Goal: Feedback & Contribution: Submit feedback/report problem

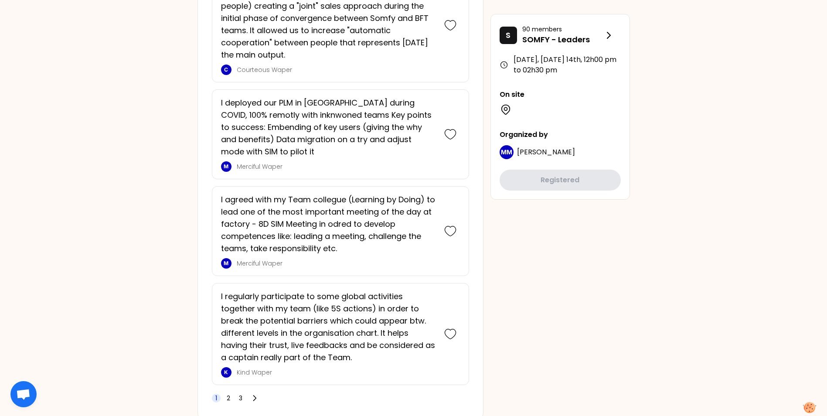
scroll to position [2227, 0]
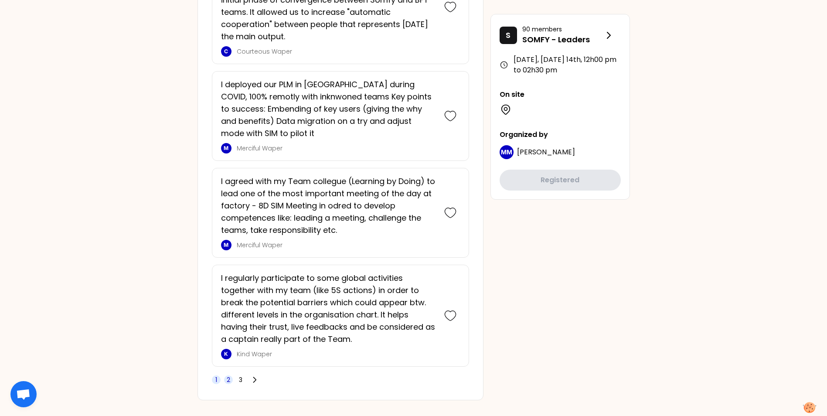
click at [231, 375] on span "2" at bounding box center [228, 379] width 9 height 9
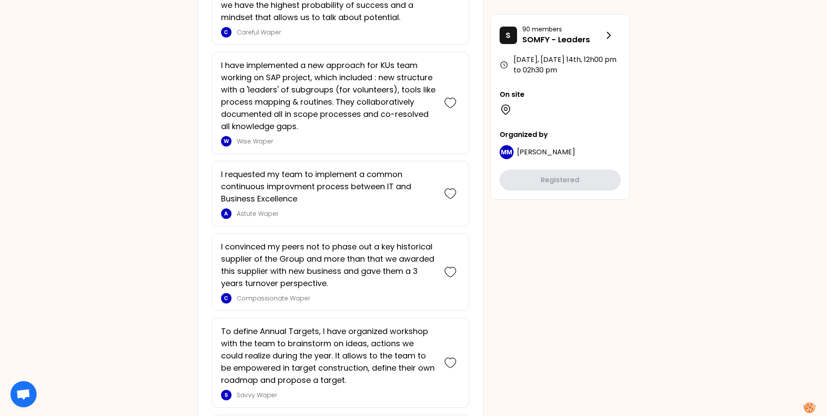
scroll to position [839, 0]
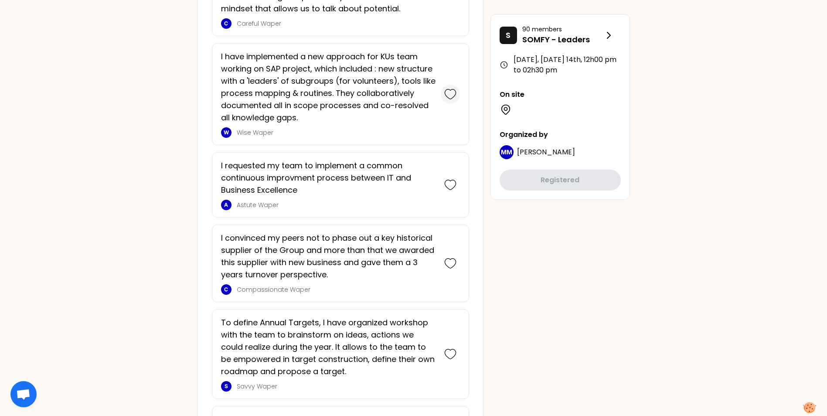
click at [453, 93] on icon at bounding box center [450, 94] width 12 height 12
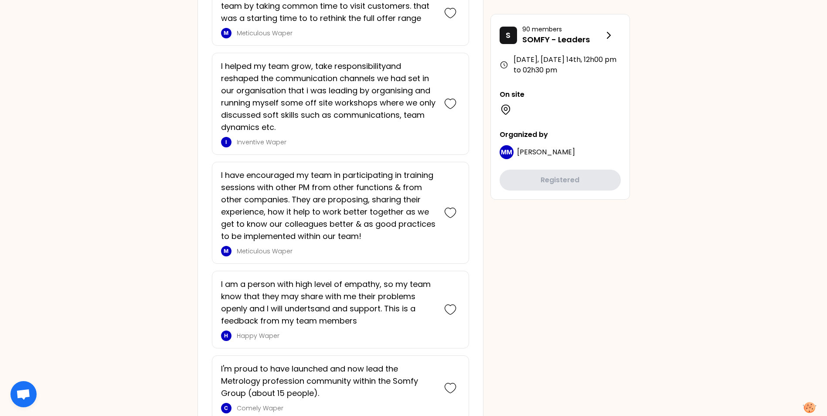
scroll to position [2269, 0]
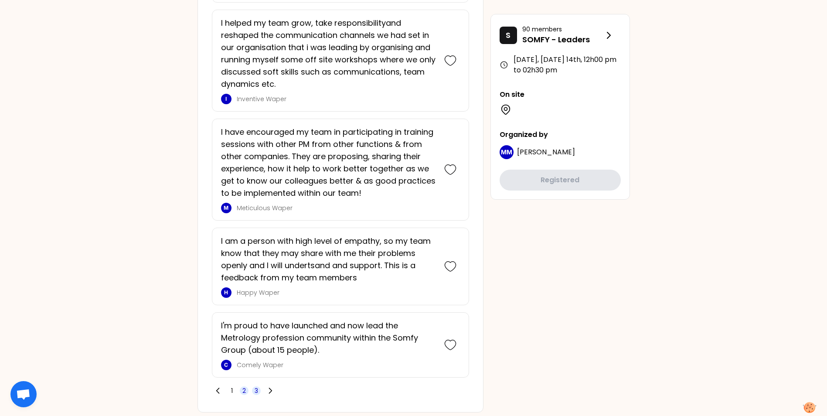
click at [257, 386] on span "3" at bounding box center [256, 390] width 3 height 9
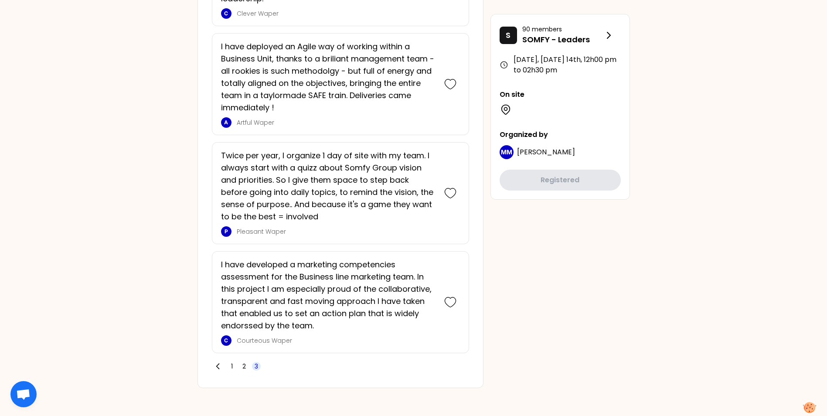
scroll to position [1863, 0]
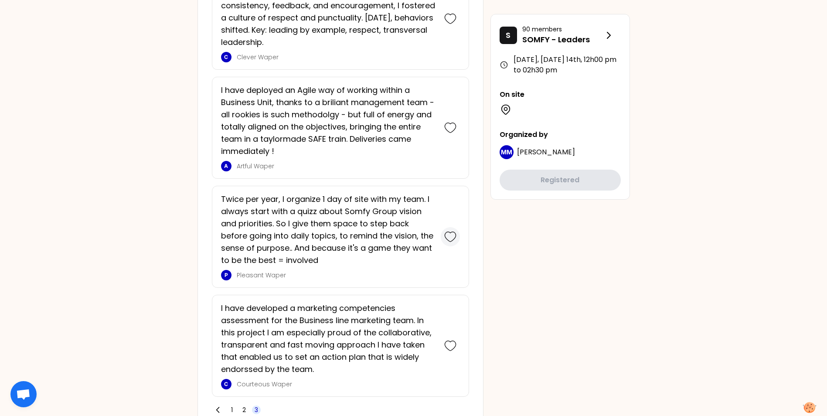
click at [451, 238] on icon at bounding box center [450, 237] width 12 height 12
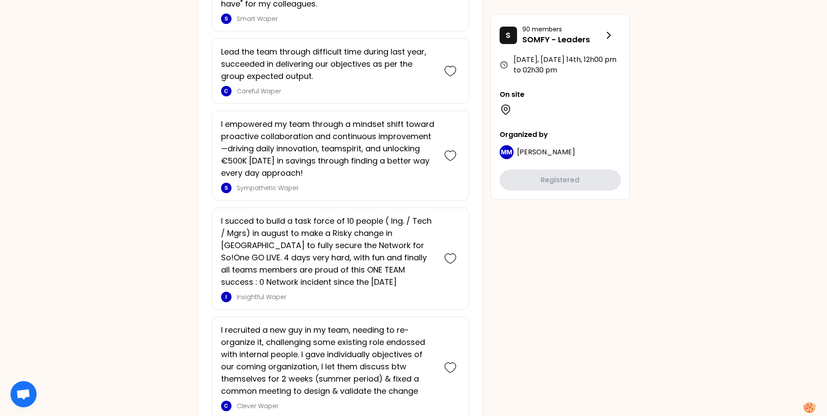
scroll to position [1318, 0]
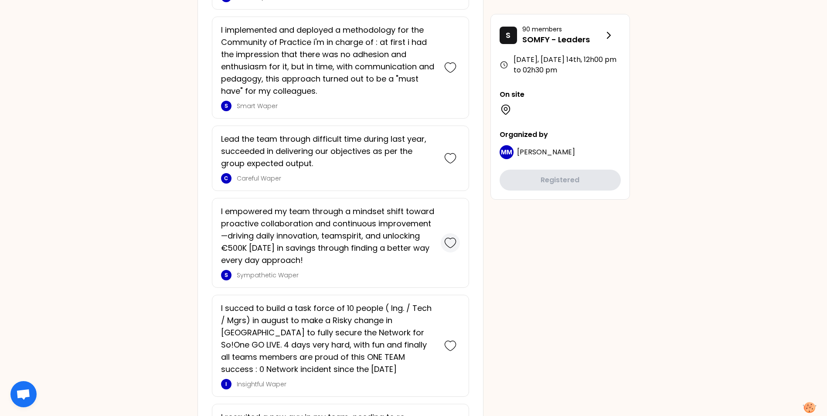
click at [452, 243] on icon at bounding box center [450, 243] width 12 height 12
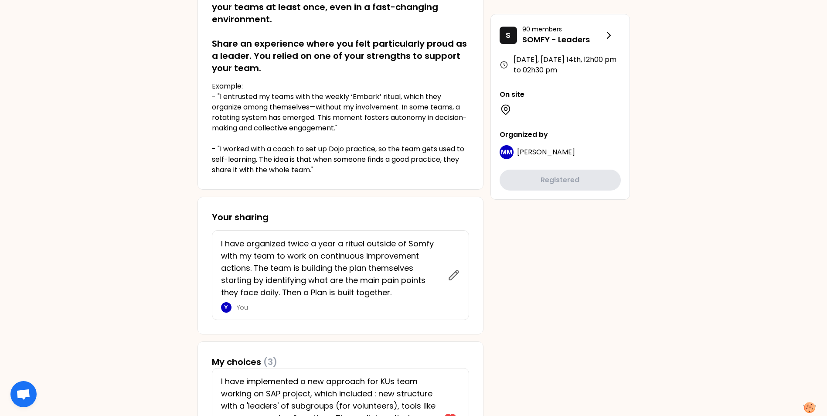
scroll to position [0, 0]
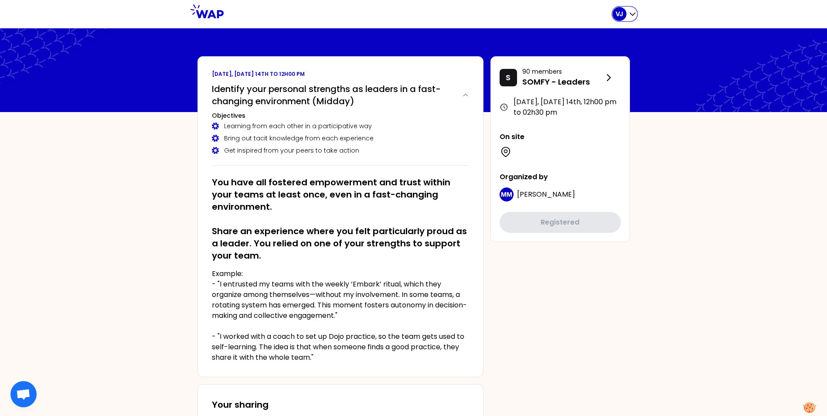
click at [631, 14] on icon "button" at bounding box center [632, 14] width 5 height 3
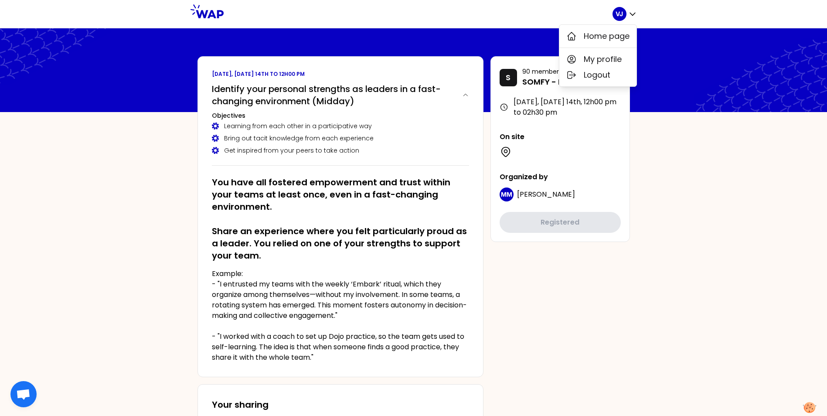
drag, startPoint x: 480, startPoint y: 17, endPoint x: 468, endPoint y: 16, distance: 12.2
click at [480, 17] on div at bounding box center [418, 14] width 389 height 28
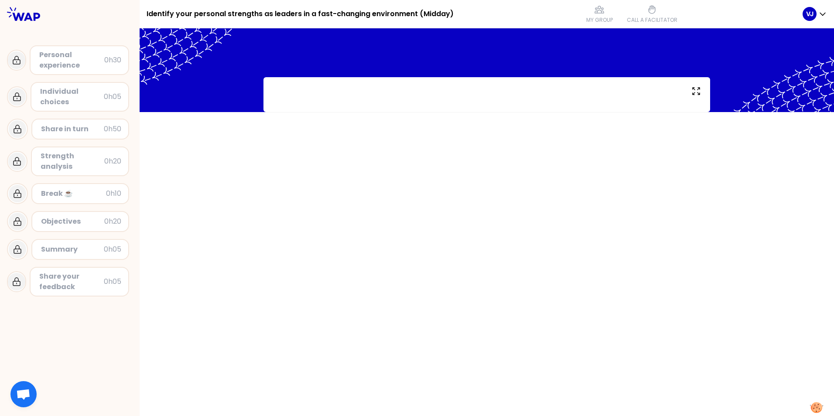
click at [45, 33] on div "Personal experience 0h30 Individual choices 0h05 Share in turn 0h50 Strength an…" at bounding box center [70, 164] width 140 height 272
click at [823, 14] on icon "button" at bounding box center [822, 14] width 5 height 3
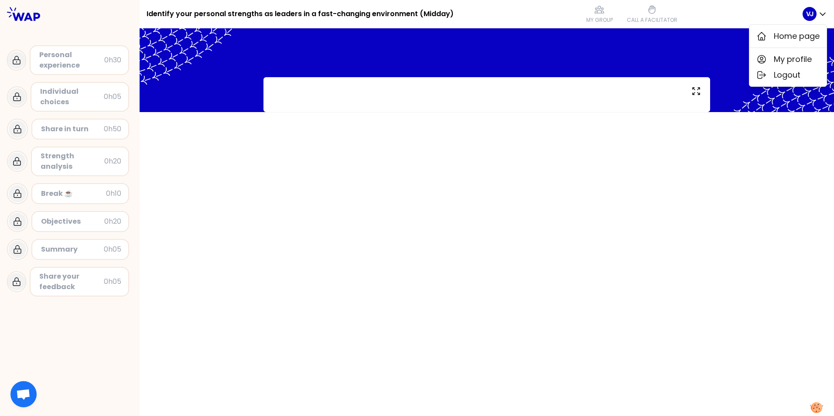
click at [729, 11] on div "My group Call a facilitator" at bounding box center [631, 14] width 342 height 26
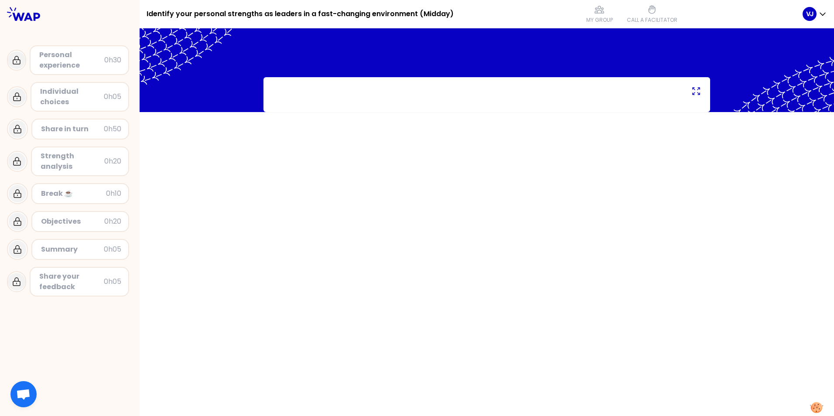
click at [696, 90] on icon at bounding box center [696, 91] width 10 height 10
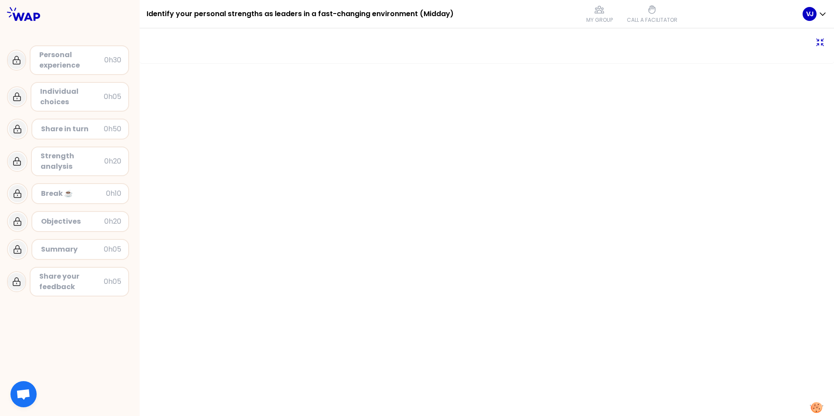
click at [819, 43] on icon at bounding box center [819, 42] width 10 height 10
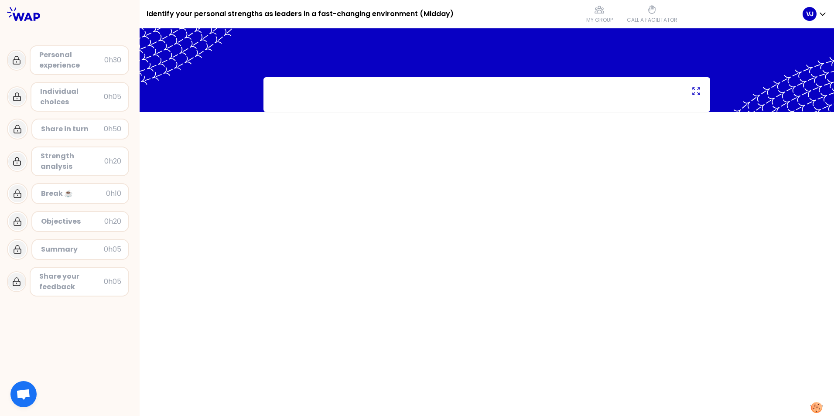
click at [74, 61] on div "Personal experience" at bounding box center [71, 60] width 65 height 21
click at [14, 58] on icon at bounding box center [16, 60] width 10 height 10
click at [65, 61] on div "Personal experience" at bounding box center [71, 60] width 65 height 21
click at [65, 31] on div "Personal experience 0h30 Individual choices 0h05 Share in turn 0h50 Strength an…" at bounding box center [70, 164] width 140 height 272
click at [58, 59] on div "Personal experience" at bounding box center [71, 60] width 65 height 21
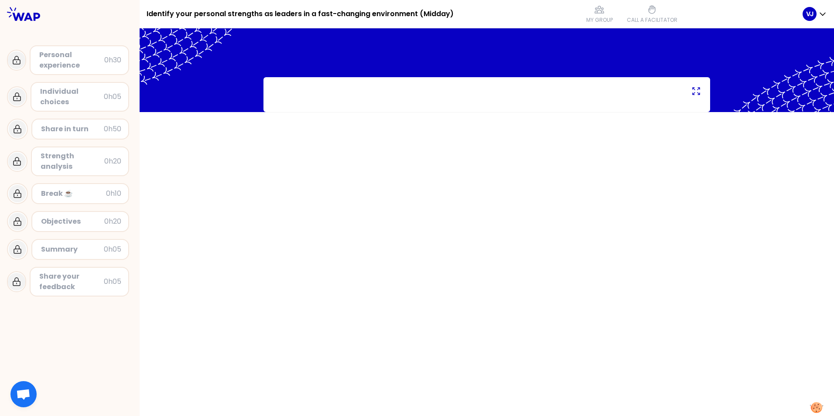
click at [18, 65] on icon at bounding box center [16, 60] width 10 height 10
click at [819, 14] on icon "button" at bounding box center [822, 14] width 9 height 9
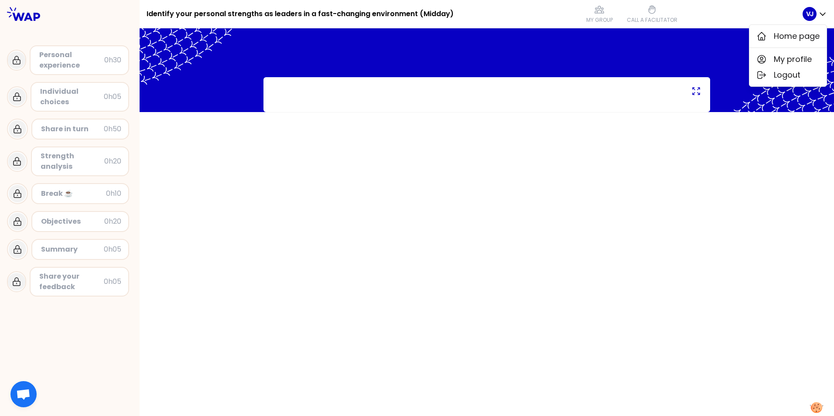
click at [445, 53] on div at bounding box center [487, 70] width 694 height 84
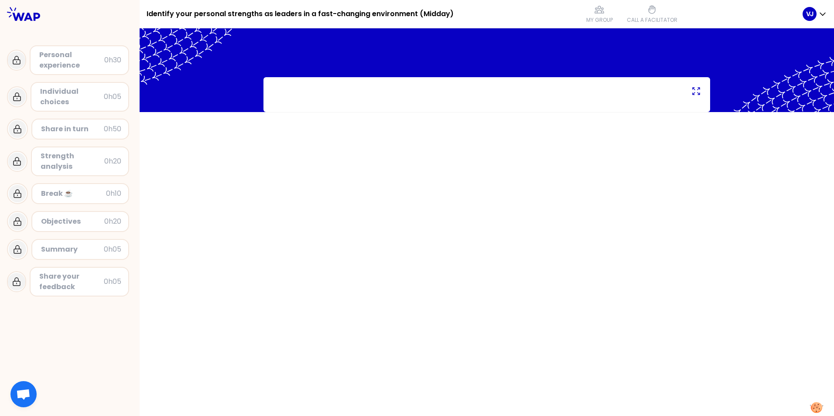
click at [70, 59] on div "Personal experience" at bounding box center [71, 60] width 65 height 21
click at [16, 65] on div at bounding box center [16, 59] width 17 height 17
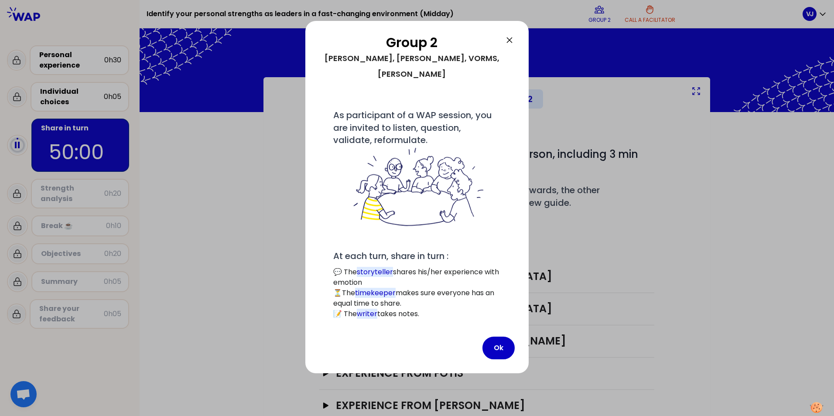
click at [509, 40] on icon at bounding box center [509, 39] width 5 height 5
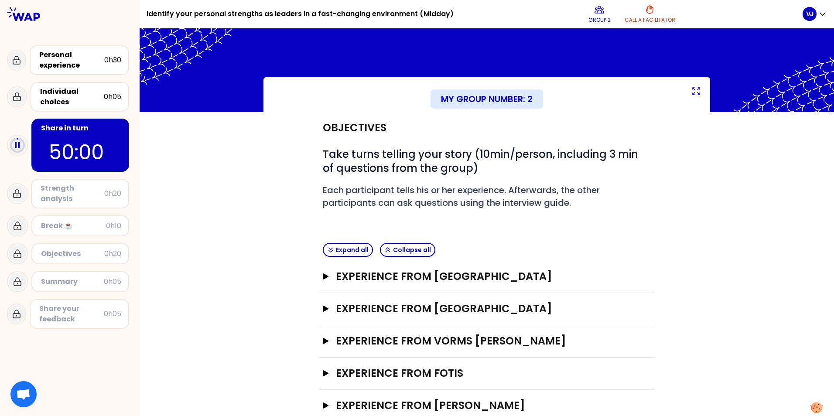
scroll to position [24, 0]
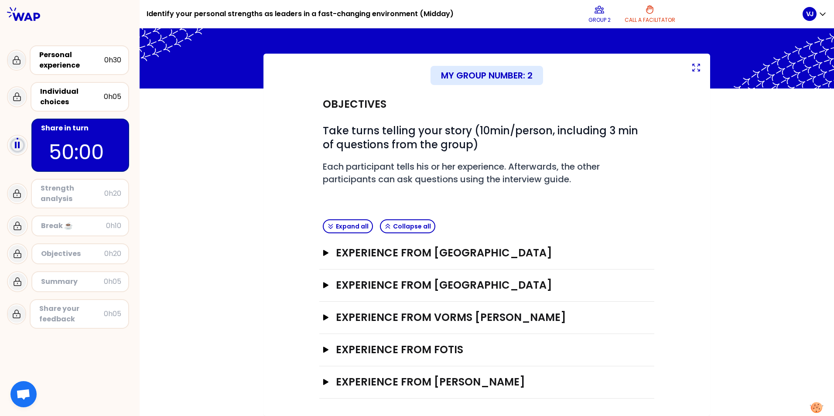
click at [713, 211] on div "My group number: 2 Objectives # Take turns telling your story (10min/person, in…" at bounding box center [487, 235] width 694 height 362
click at [323, 252] on icon "button" at bounding box center [325, 253] width 5 height 6
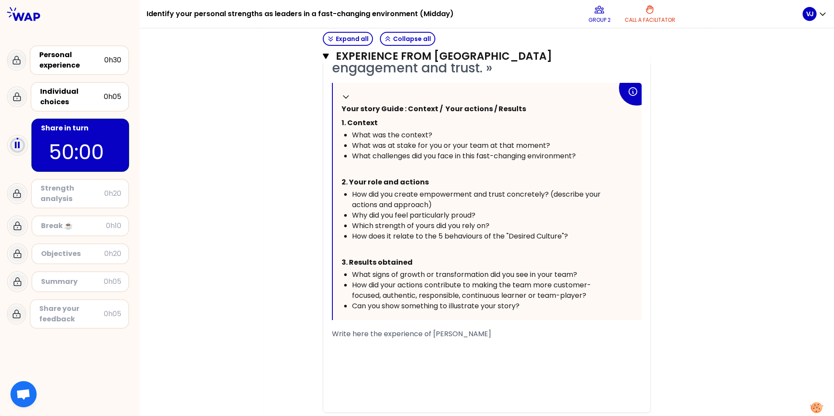
scroll to position [293, 0]
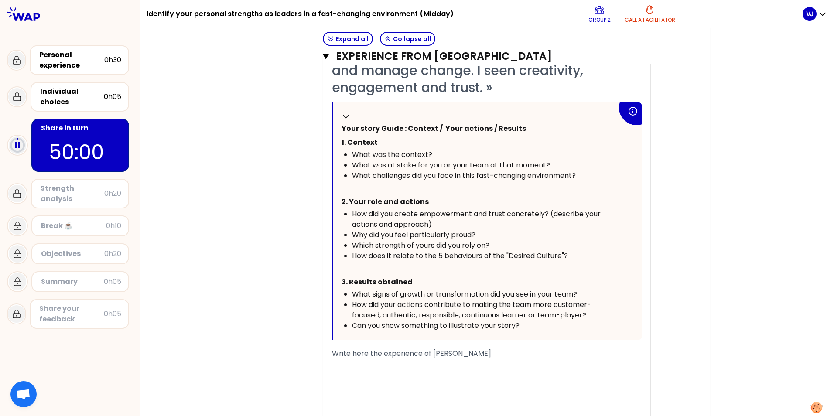
click at [400, 376] on div "﻿" at bounding box center [487, 374] width 310 height 10
click at [400, 377] on div "﻿" at bounding box center [487, 374] width 310 height 10
click at [378, 354] on span "Write here the experience of [PERSON_NAME]" at bounding box center [411, 353] width 159 height 10
click at [370, 369] on div "﻿" at bounding box center [487, 374] width 310 height 10
click at [334, 355] on span "Write here the experience of [PERSON_NAME]" at bounding box center [411, 353] width 159 height 10
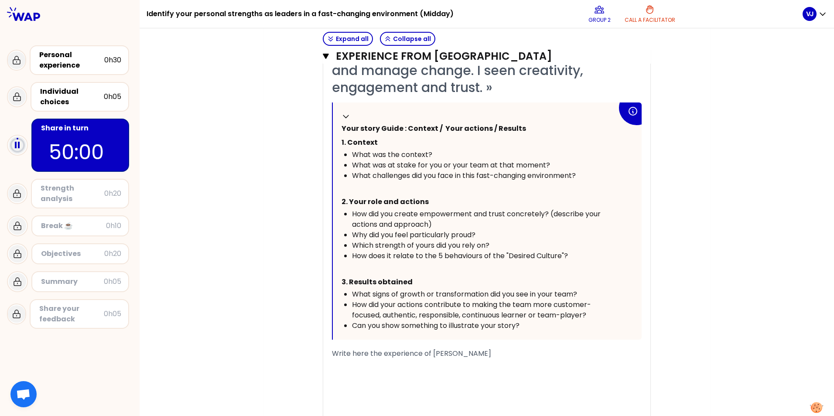
click at [328, 367] on div "« I'm proud of my team specially in last 4 year where we were responsible for t…" at bounding box center [486, 230] width 327 height 404
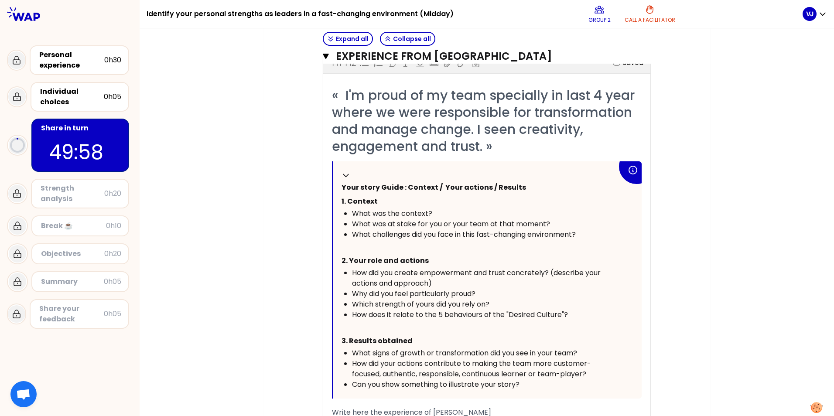
scroll to position [249, 0]
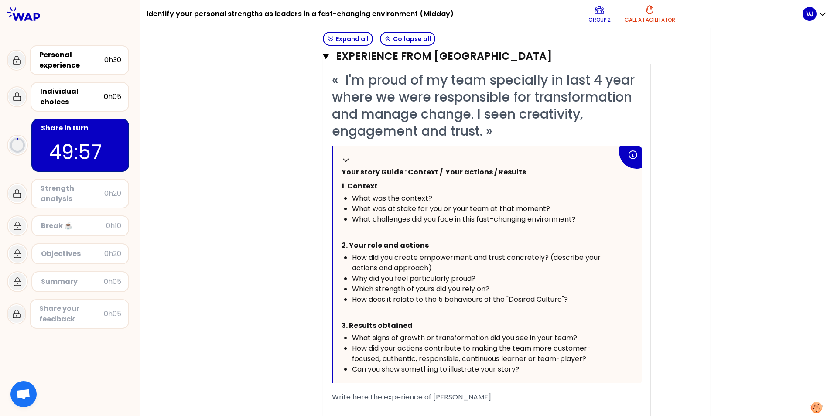
click at [371, 400] on span "Write here the experience of [PERSON_NAME]" at bounding box center [411, 397] width 159 height 10
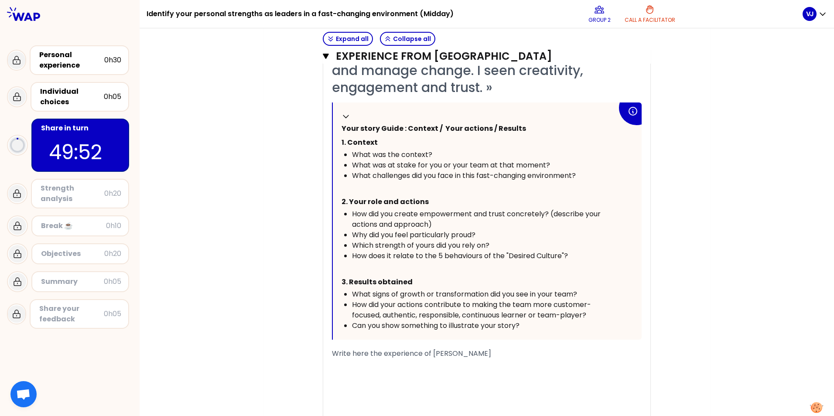
click at [338, 364] on div "﻿" at bounding box center [487, 364] width 310 height 10
click at [336, 362] on div "﻿" at bounding box center [487, 364] width 310 height 10
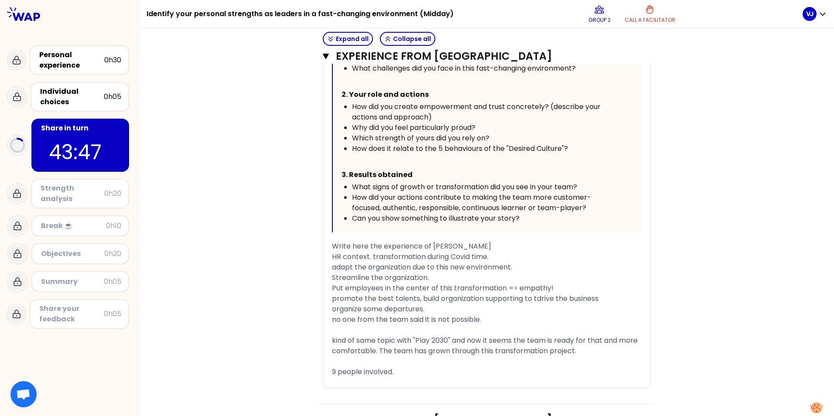
scroll to position [399, 0]
click at [363, 382] on div "A" at bounding box center [487, 383] width 310 height 10
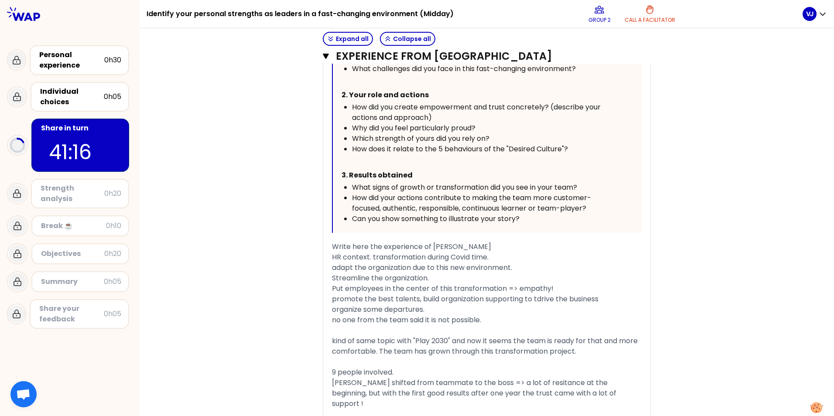
click at [347, 382] on span "[PERSON_NAME] shifted from teammate to the boss => a lot of resitance at the be…" at bounding box center [475, 393] width 286 height 31
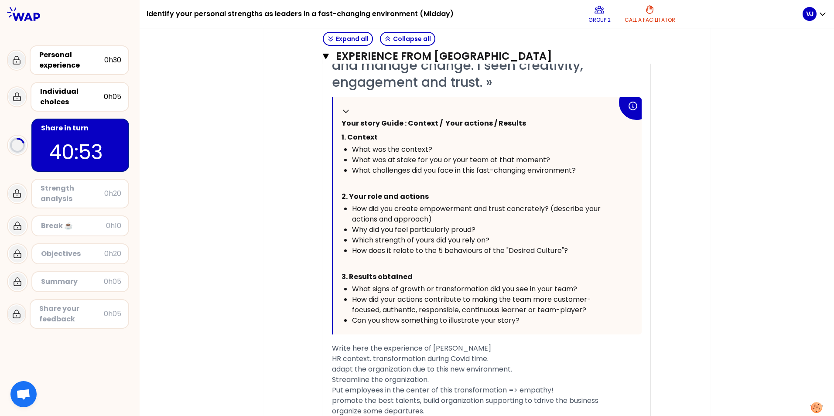
scroll to position [163, 0]
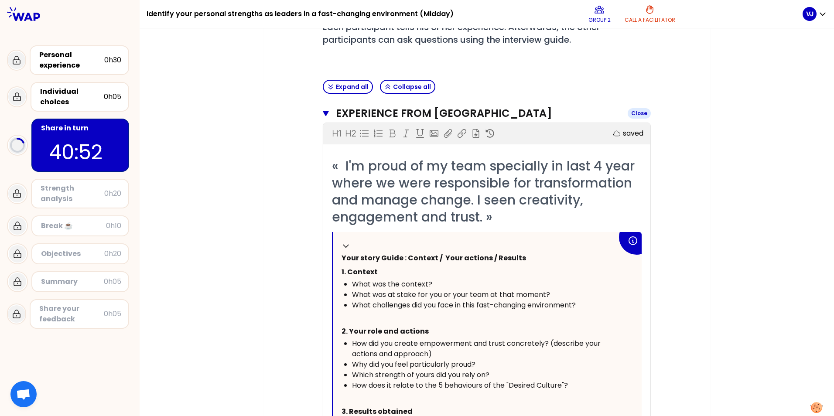
click at [323, 112] on icon "button" at bounding box center [326, 113] width 6 height 5
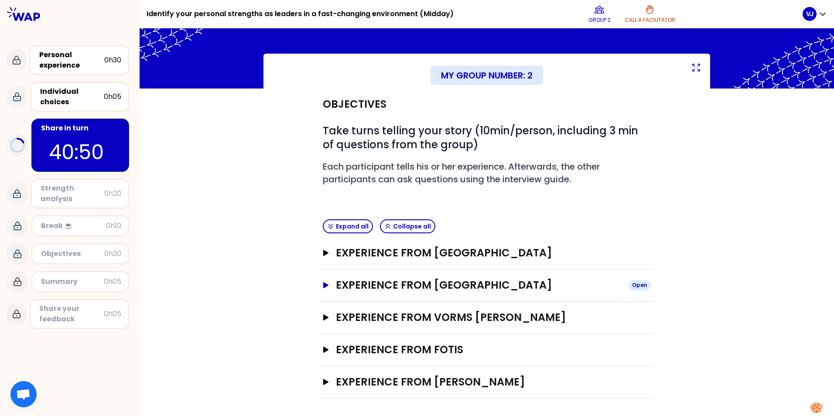
click at [323, 286] on icon "button" at bounding box center [325, 285] width 5 height 6
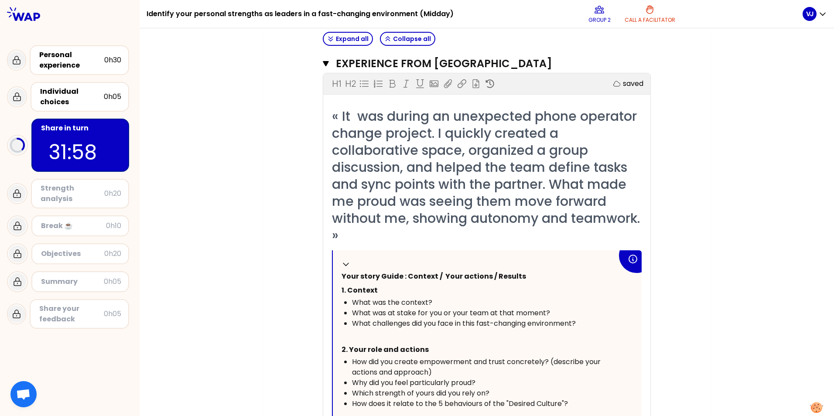
scroll to position [242, 0]
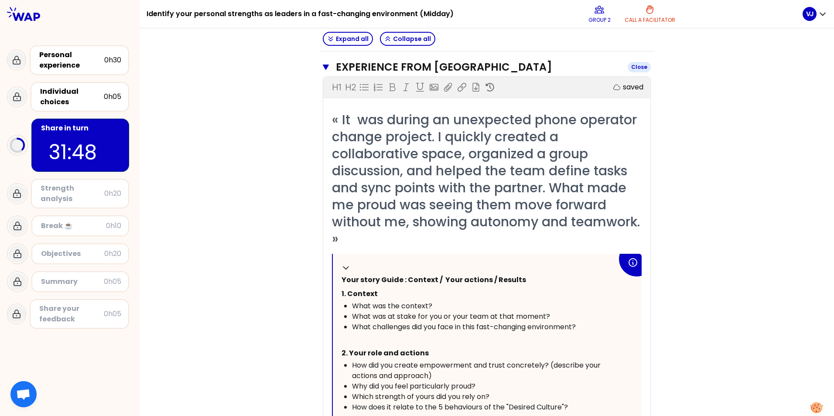
click at [323, 67] on icon "button" at bounding box center [326, 67] width 6 height 5
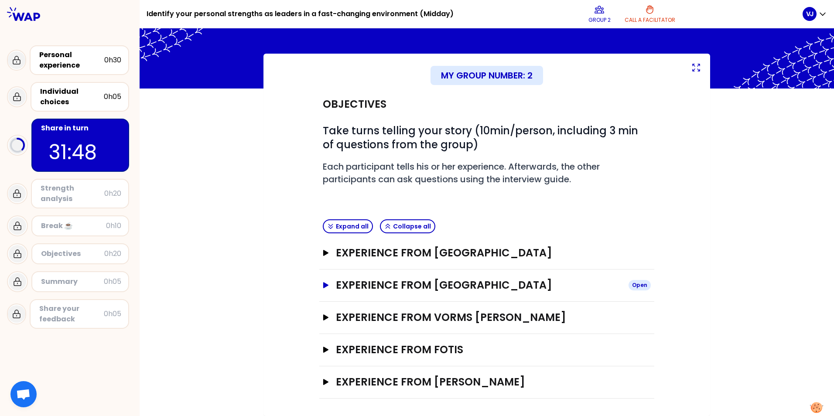
scroll to position [24, 0]
click at [323, 319] on icon "button" at bounding box center [325, 317] width 5 height 6
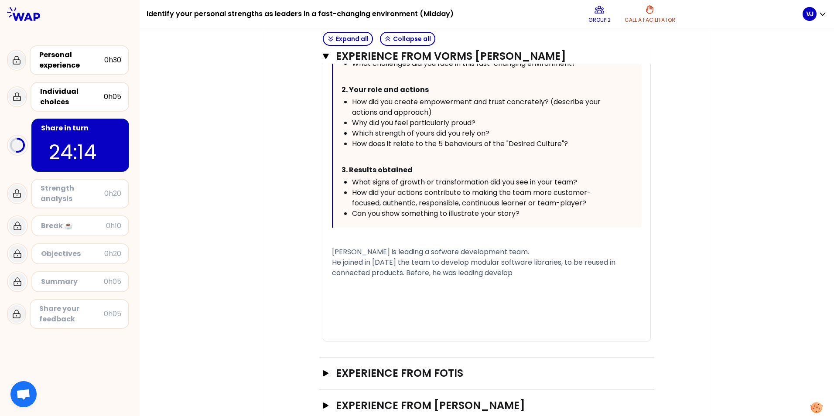
scroll to position [460, 0]
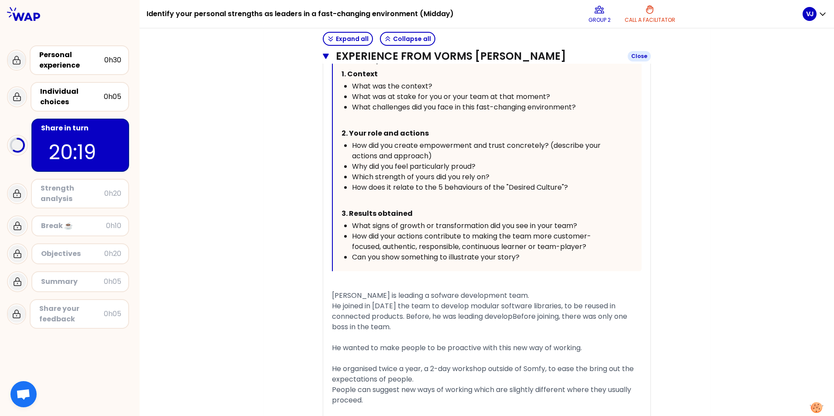
click at [323, 56] on icon "button" at bounding box center [326, 56] width 6 height 5
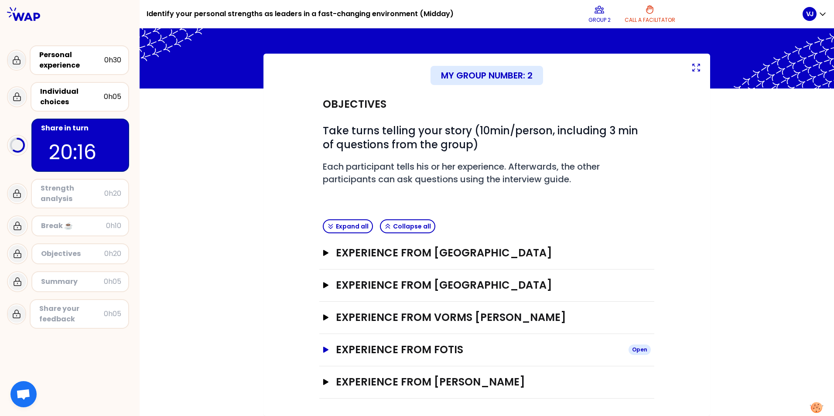
click at [323, 351] on icon "button" at bounding box center [325, 350] width 7 height 6
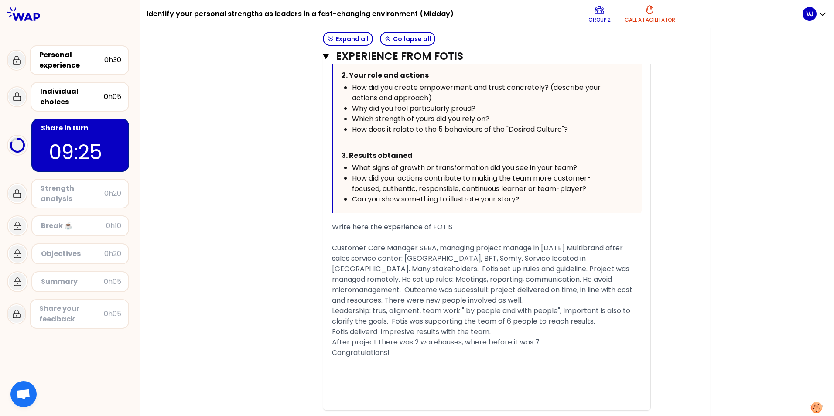
scroll to position [627, 0]
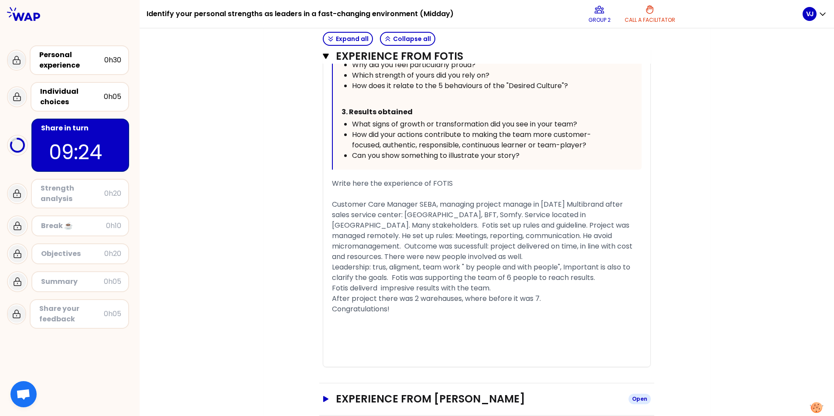
click at [322, 396] on icon "button" at bounding box center [325, 399] width 7 height 6
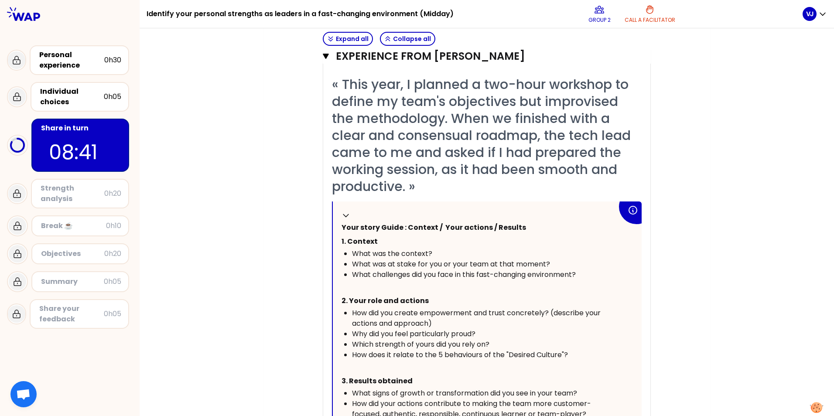
scroll to position [973, 0]
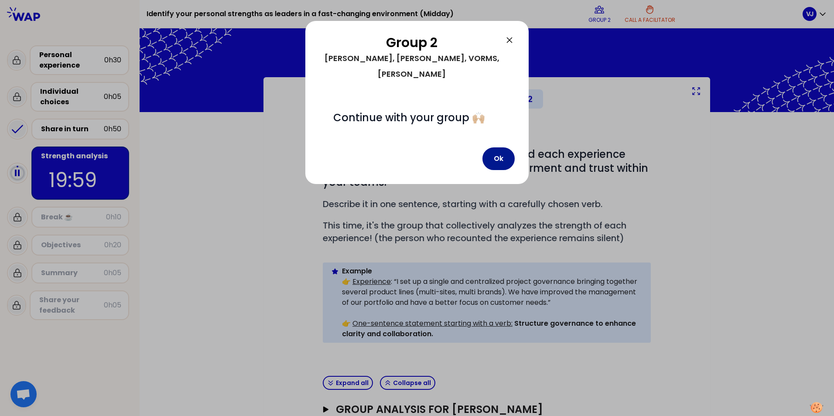
click at [503, 147] on button "Ok" at bounding box center [498, 158] width 32 height 23
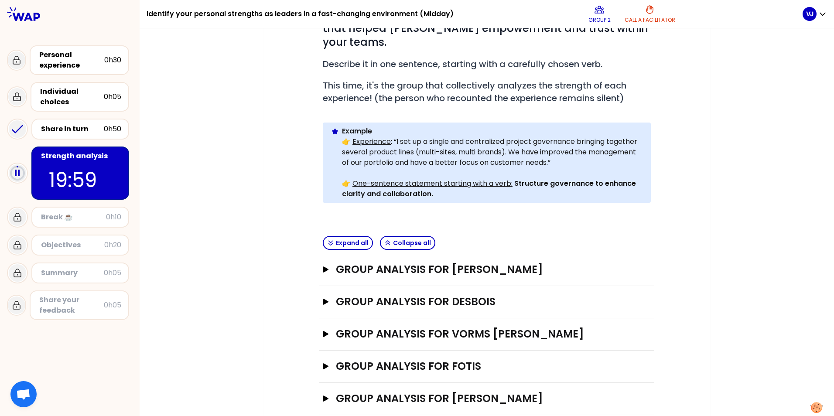
scroll to position [143, 0]
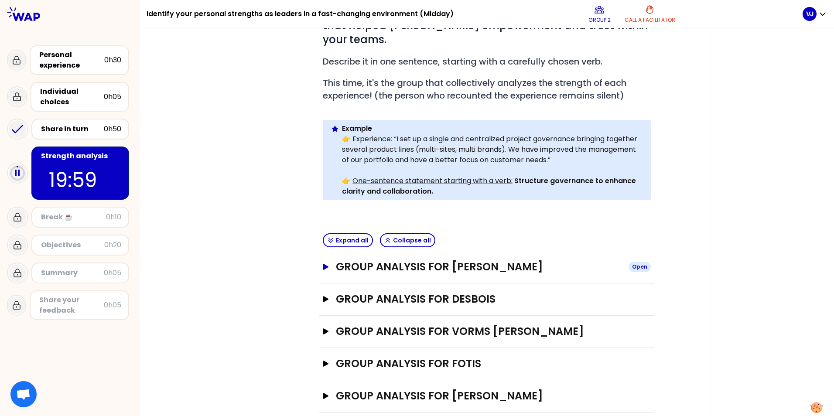
click at [324, 264] on icon "button" at bounding box center [325, 267] width 5 height 6
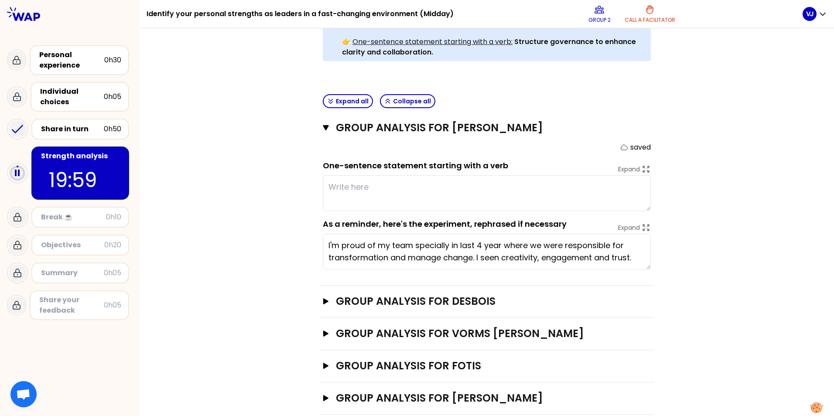
scroll to position [284, 0]
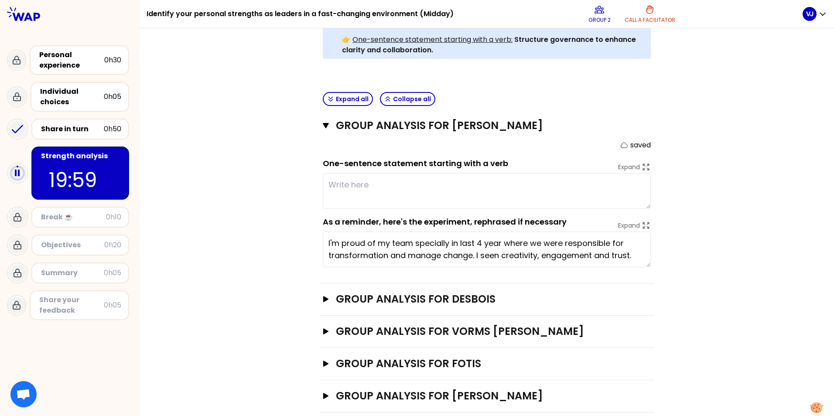
click at [336, 177] on textarea at bounding box center [487, 191] width 328 height 36
click at [431, 175] on textarea at bounding box center [487, 191] width 328 height 36
click at [414, 235] on textarea "I'm proud of my team specially in last 4 year where we were responsible for tra…" at bounding box center [487, 250] width 328 height 36
click at [633, 242] on textarea "I'm proud of my team specially in last 4 year where we were responsible for tra…" at bounding box center [487, 250] width 328 height 36
click at [405, 181] on textarea at bounding box center [487, 191] width 328 height 36
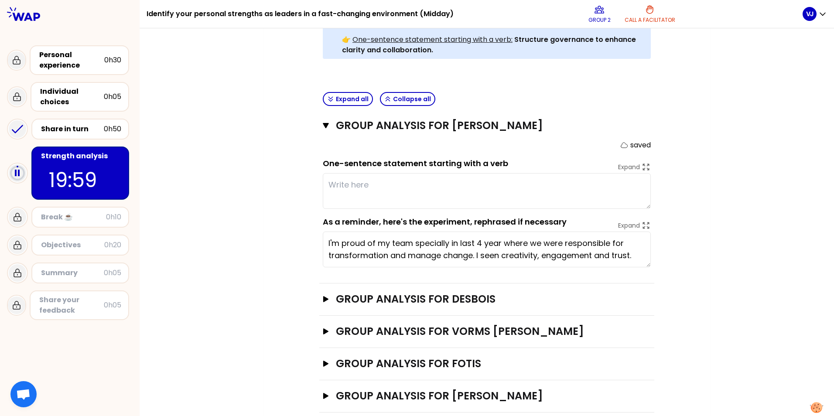
click at [420, 180] on textarea at bounding box center [487, 191] width 328 height 36
click at [466, 186] on textarea "maintining the consistency of the team puting the employee at the center" at bounding box center [487, 191] width 328 height 36
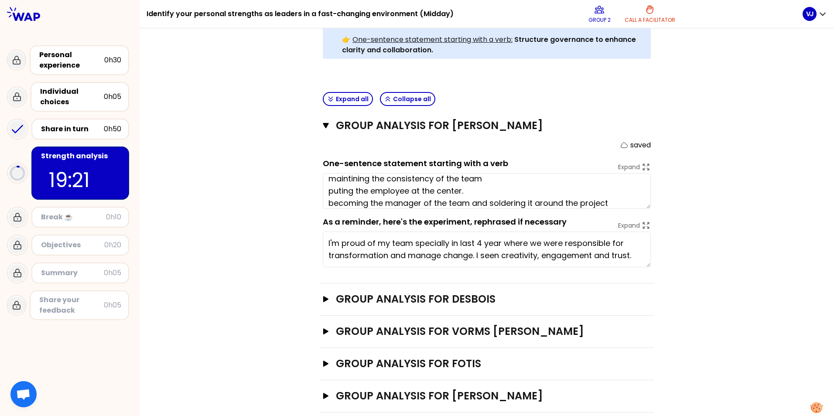
click at [486, 191] on textarea "maintining the consistency of the team puting the employee at the center. becom…" at bounding box center [487, 191] width 328 height 36
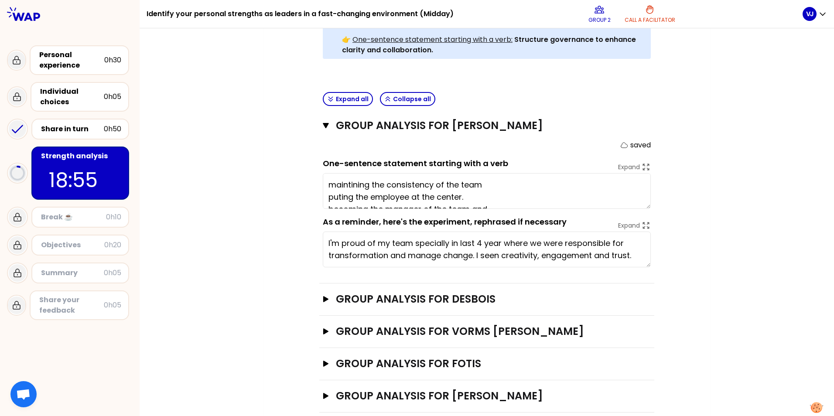
click at [544, 179] on textarea "maintining the consistency of the team puting the employee at the center. becom…" at bounding box center [487, 191] width 328 height 36
drag, startPoint x: 501, startPoint y: 171, endPoint x: 317, endPoint y: 163, distance: 184.2
click at [319, 163] on div "Group analysis for [PERSON_NAME] Close saved One-sentence statement starting wi…" at bounding box center [486, 197] width 335 height 174
type textarea "Soldering the team around the project in this challenging context."
click at [323, 123] on icon "button" at bounding box center [326, 125] width 6 height 5
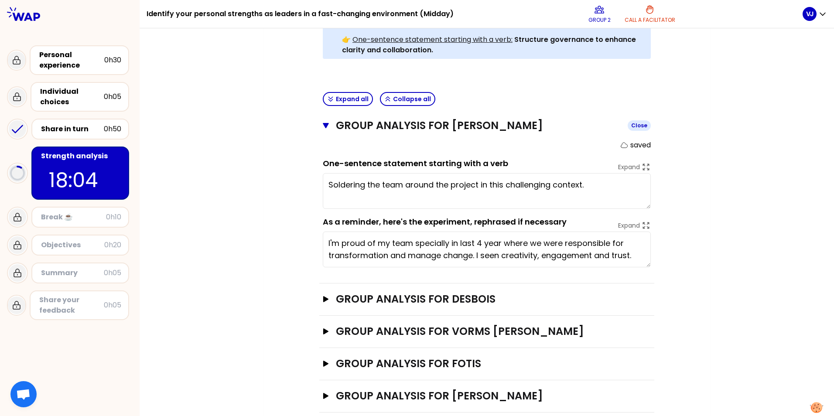
scroll to position [143, 0]
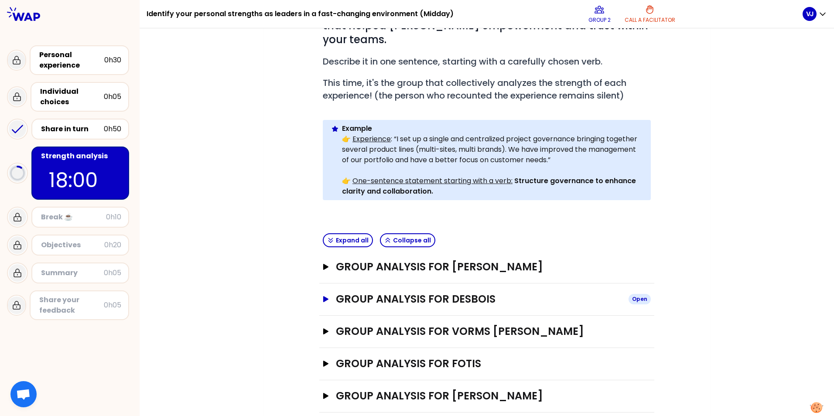
click at [323, 296] on icon "button" at bounding box center [325, 299] width 5 height 6
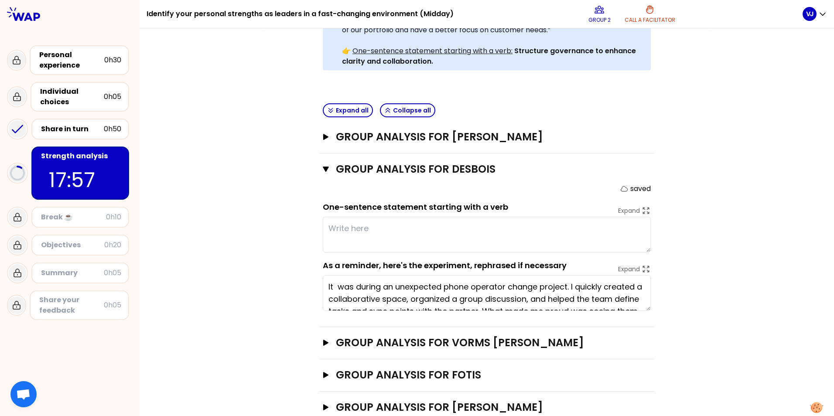
scroll to position [284, 0]
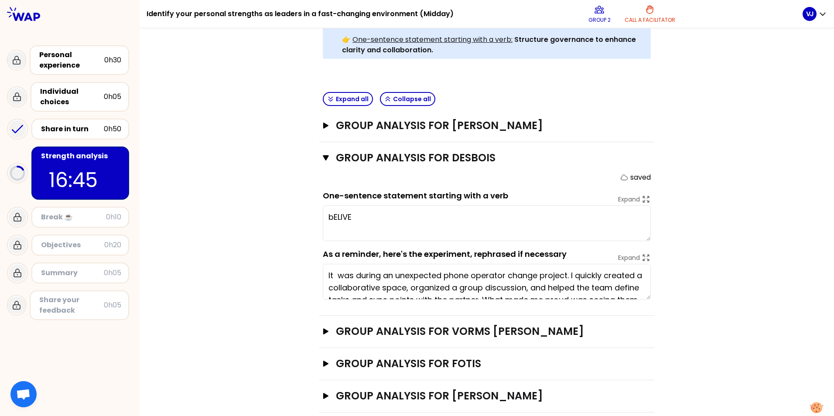
type textarea "bEL"
type textarea "Believe for people and act together !"
click at [323, 154] on icon "button" at bounding box center [326, 157] width 6 height 7
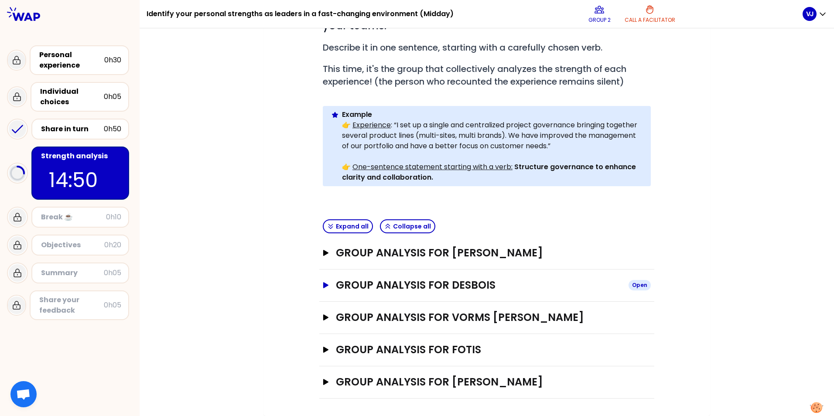
scroll to position [143, 0]
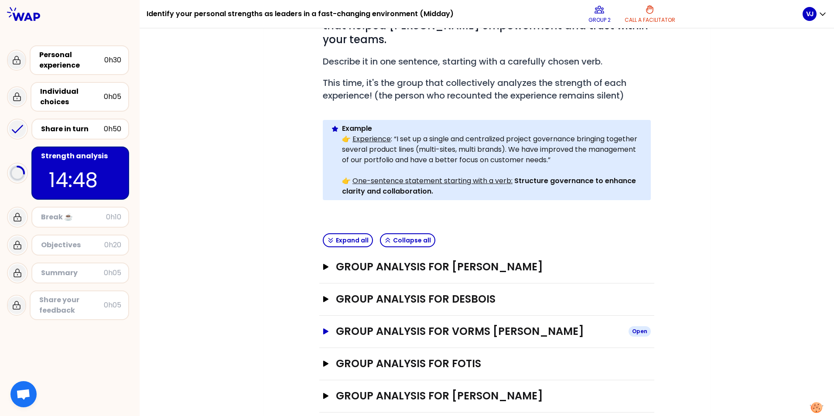
click at [323, 328] on icon "button" at bounding box center [325, 331] width 5 height 6
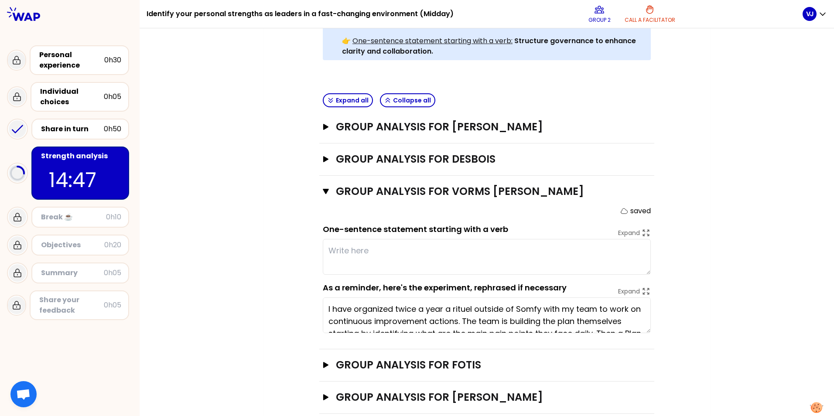
scroll to position [284, 0]
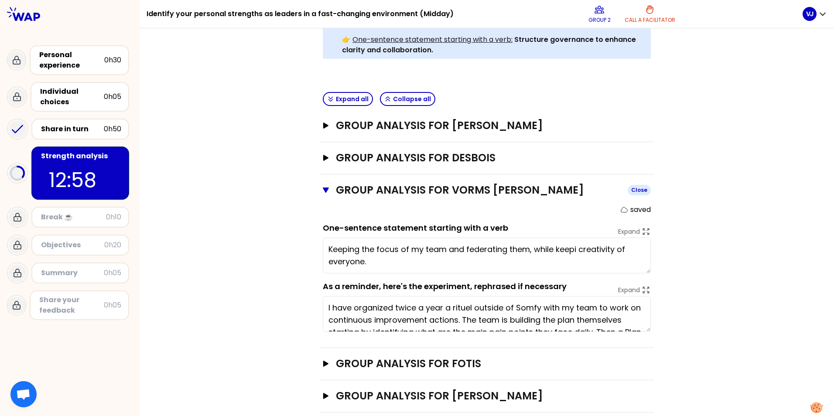
type textarea "Keeping the focus of my team and federating them, while keeping creativity of e…"
click at [323, 187] on icon "button" at bounding box center [326, 189] width 6 height 5
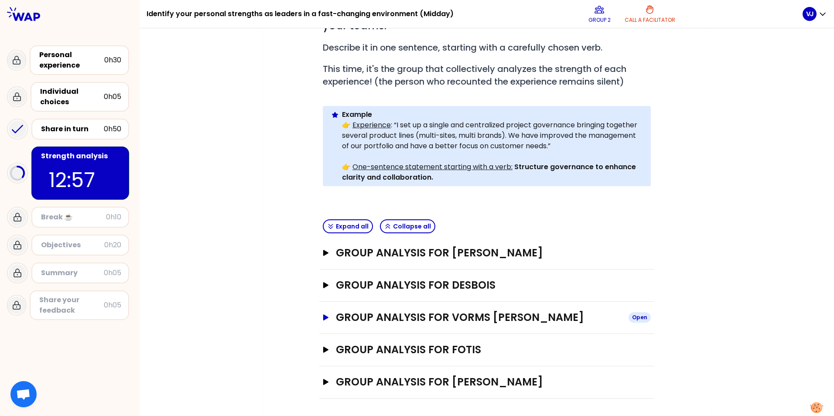
scroll to position [143, 0]
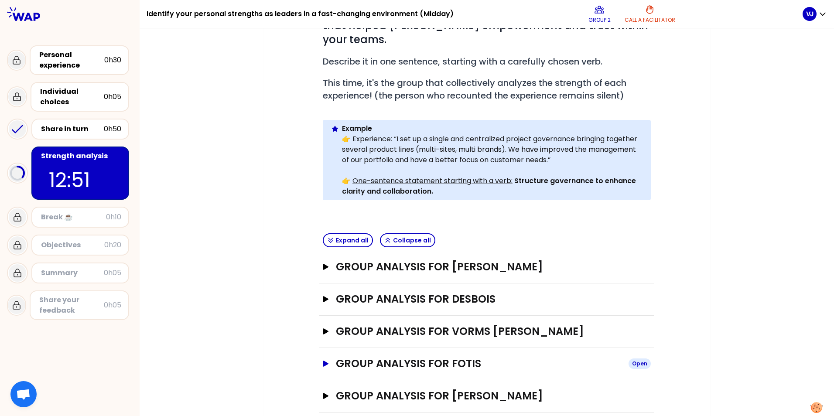
click at [323, 361] on icon "button" at bounding box center [325, 364] width 5 height 6
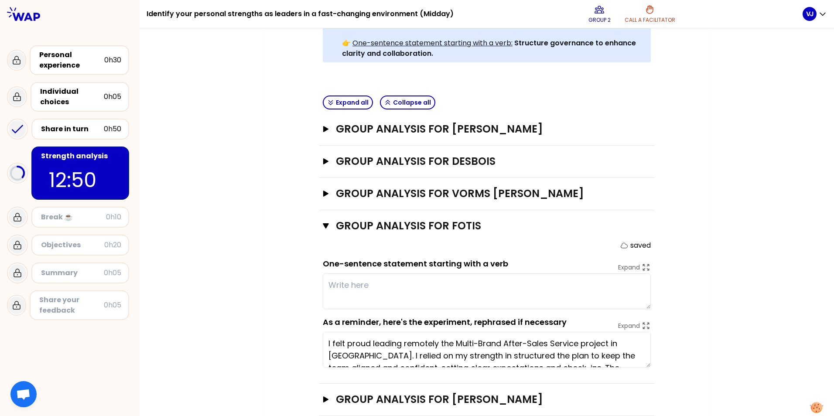
scroll to position [284, 0]
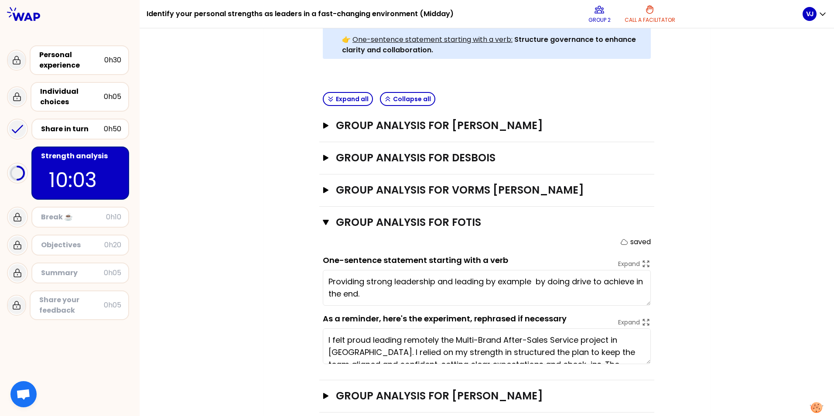
type textarea "Providing strong leadership and leading by example and by doing drive to achiev…"
click at [323, 393] on icon "button" at bounding box center [325, 396] width 5 height 6
click at [324, 219] on icon "button" at bounding box center [326, 222] width 6 height 7
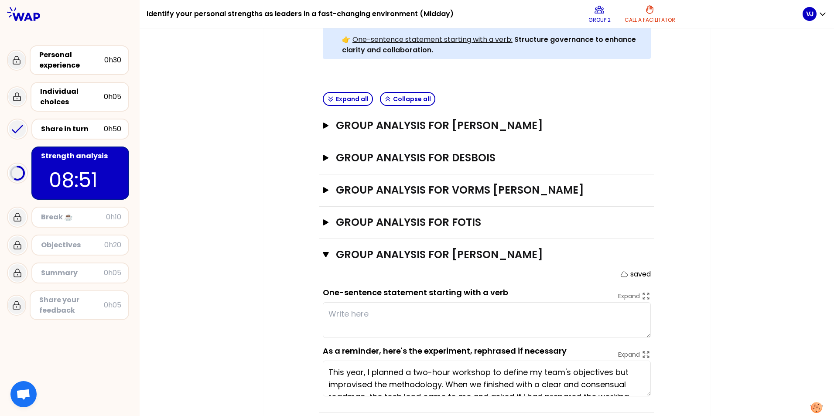
click at [731, 253] on div "My group number: 2 Objectives # As a group, identify the strength behind each e…" at bounding box center [487, 111] width 694 height 637
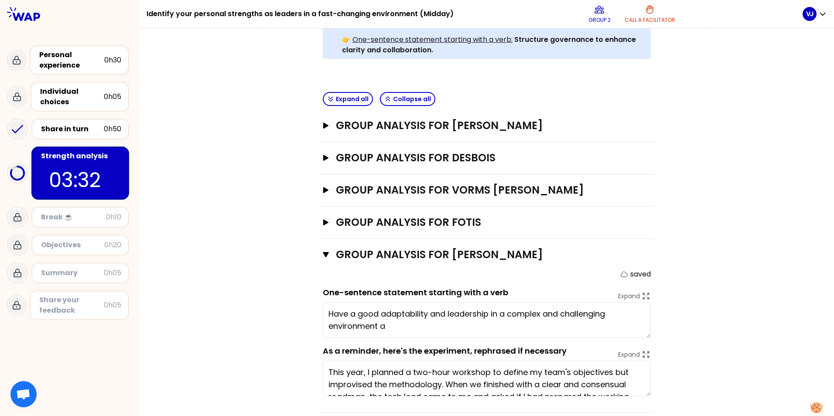
type textarea "Have a good adaptability and leadership in a complex and challenging environment"
click at [323, 123] on icon "button" at bounding box center [325, 126] width 5 height 6
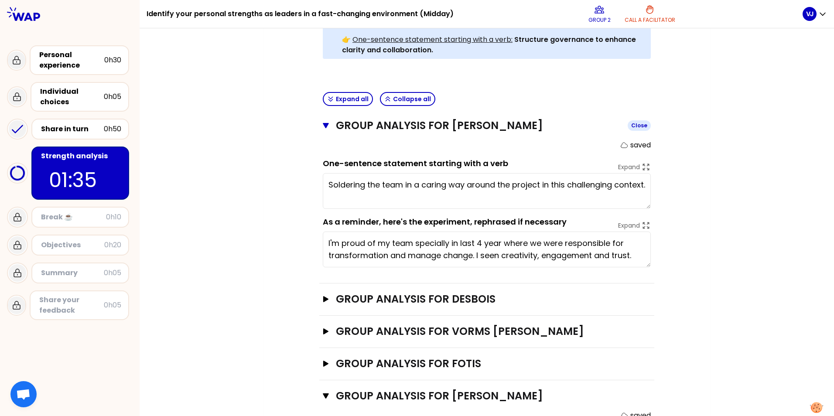
click at [323, 123] on icon "button" at bounding box center [326, 125] width 6 height 5
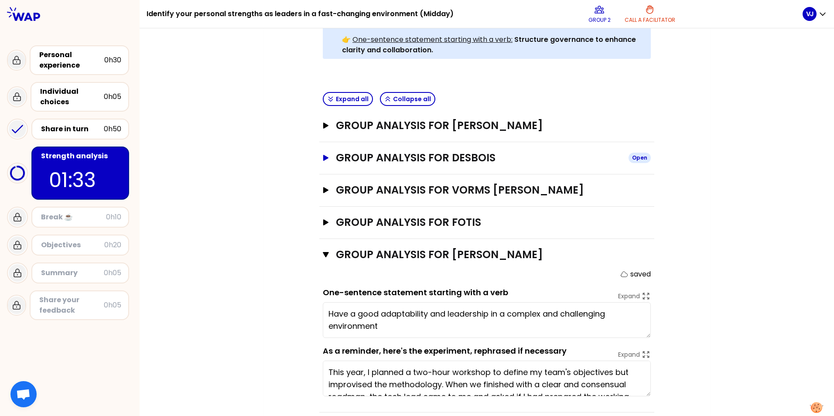
click at [323, 155] on icon "button" at bounding box center [325, 158] width 5 height 6
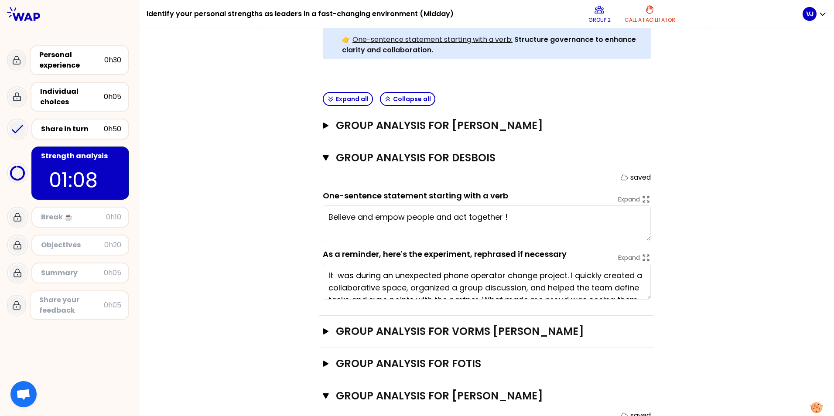
type textarea "Believe and empower people and act together !"
click at [323, 155] on icon "button" at bounding box center [326, 157] width 6 height 5
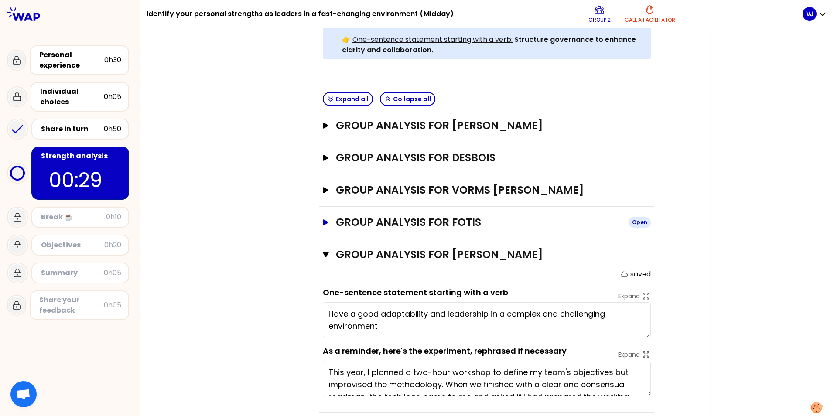
click at [323, 219] on icon "button" at bounding box center [325, 222] width 5 height 6
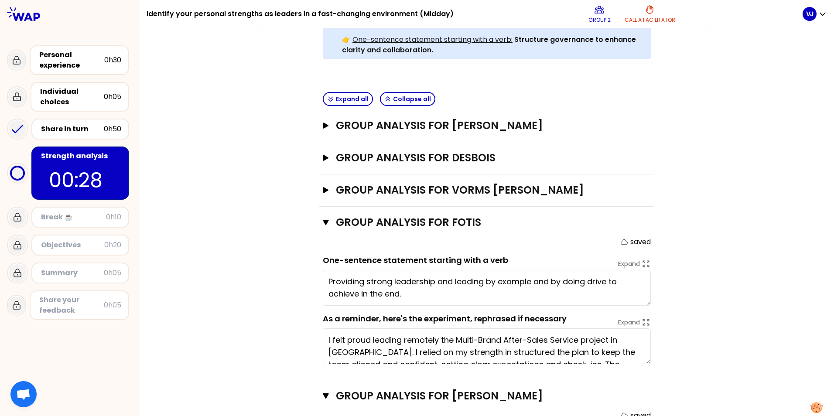
scroll to position [327, 0]
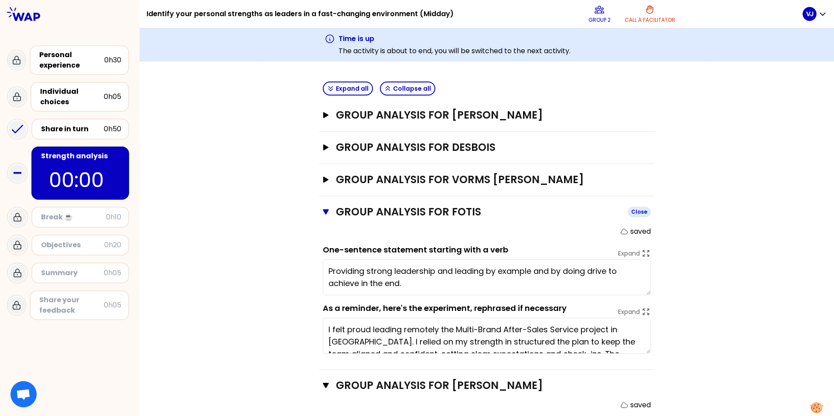
click at [323, 208] on icon "button" at bounding box center [326, 211] width 6 height 7
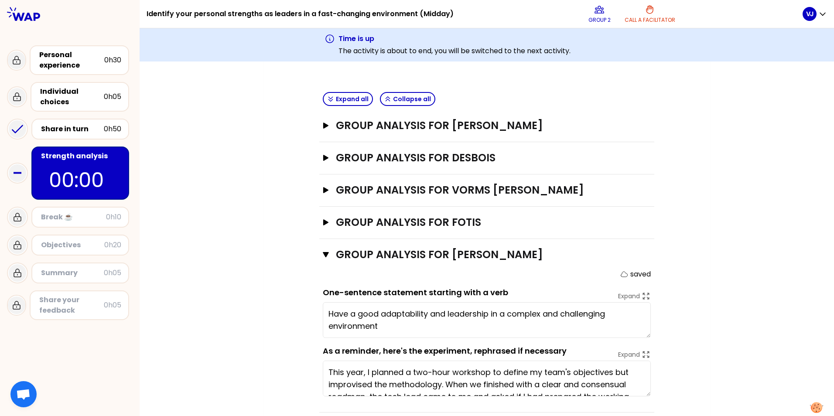
click at [323, 252] on icon "button" at bounding box center [326, 254] width 6 height 5
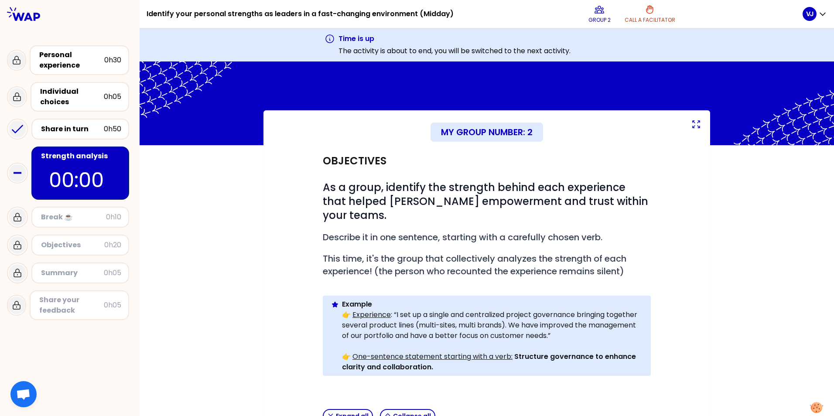
scroll to position [176, 0]
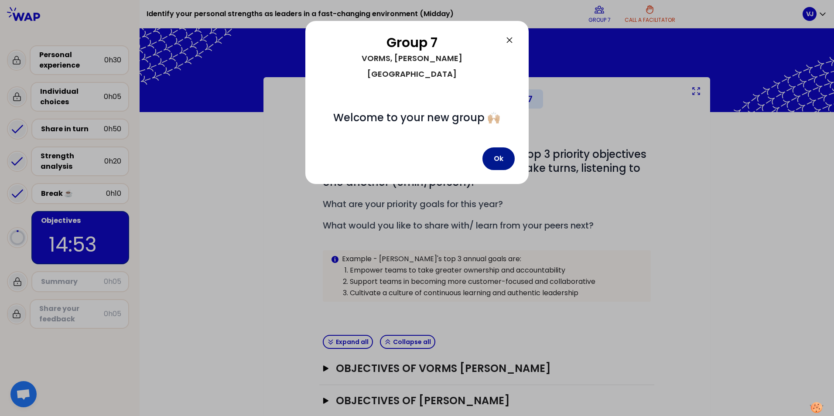
click at [497, 147] on button "Ok" at bounding box center [498, 158] width 32 height 23
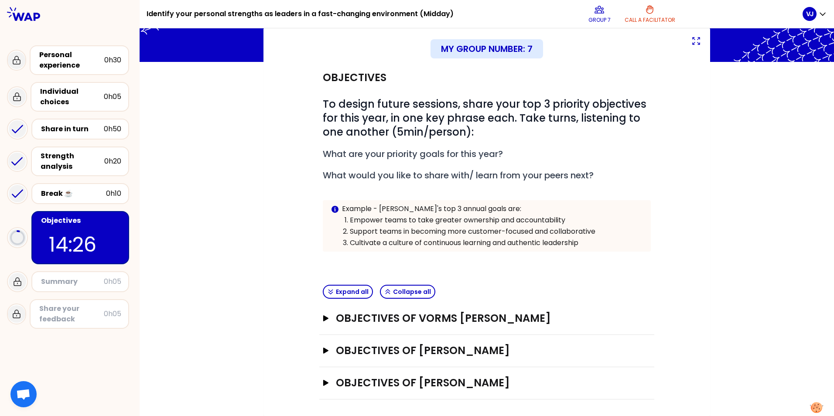
scroll to position [51, 0]
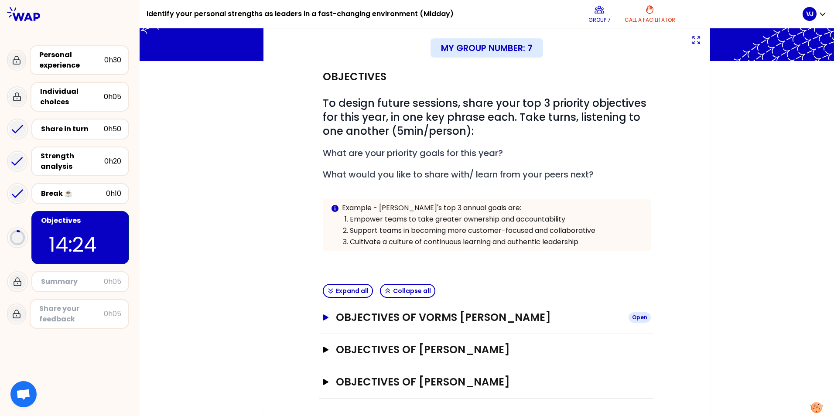
click at [323, 317] on icon "button" at bounding box center [325, 317] width 5 height 6
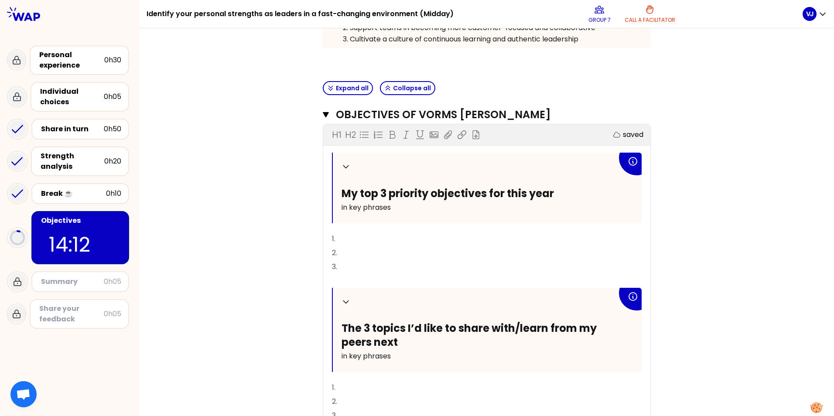
scroll to position [269, 0]
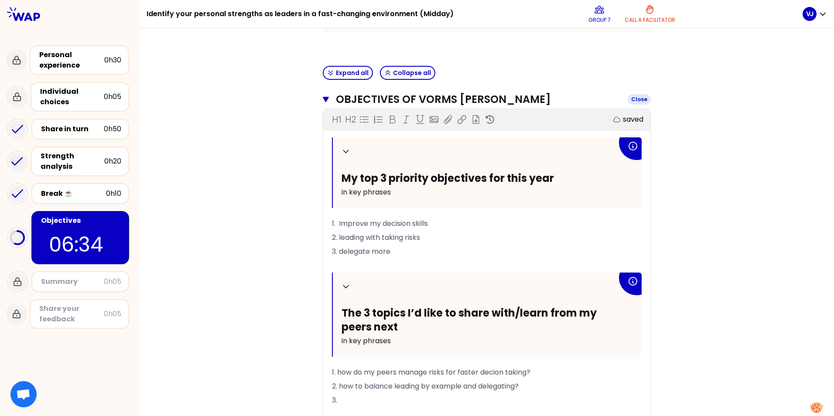
click at [323, 99] on icon "button" at bounding box center [326, 99] width 6 height 5
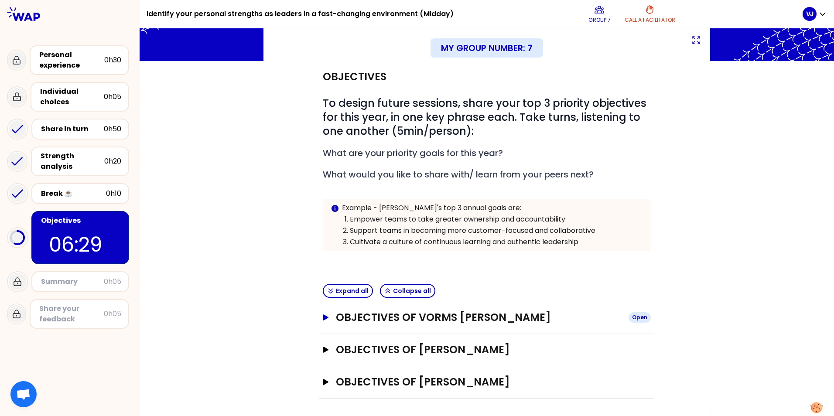
click at [323, 317] on icon "button" at bounding box center [325, 317] width 5 height 6
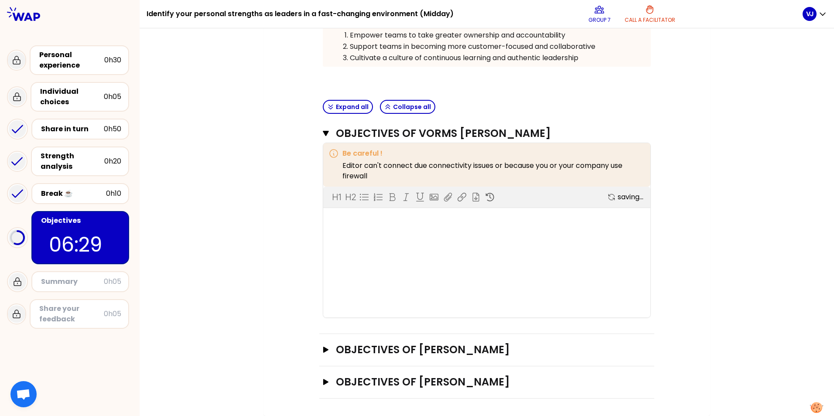
scroll to position [269, 0]
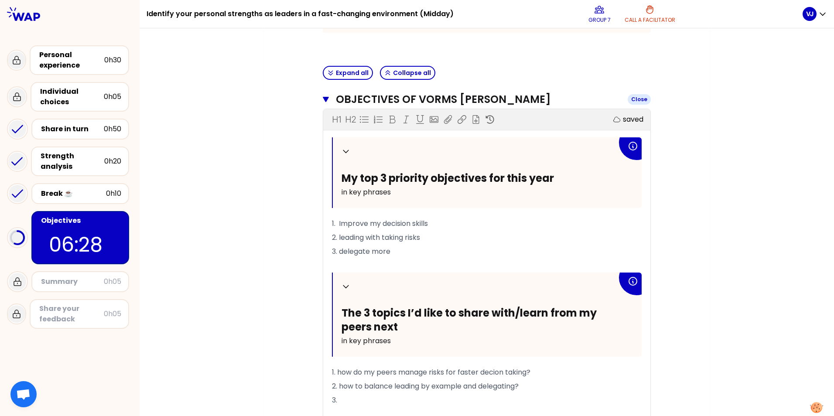
click at [323, 99] on icon "button" at bounding box center [326, 99] width 6 height 5
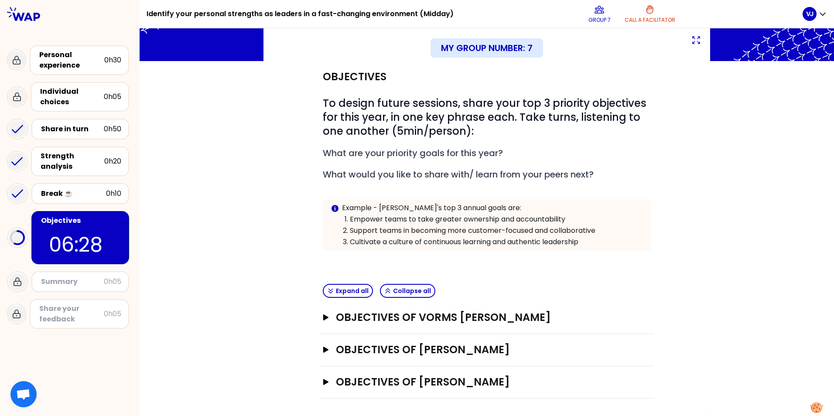
scroll to position [51, 0]
click at [323, 381] on icon "button" at bounding box center [325, 382] width 5 height 6
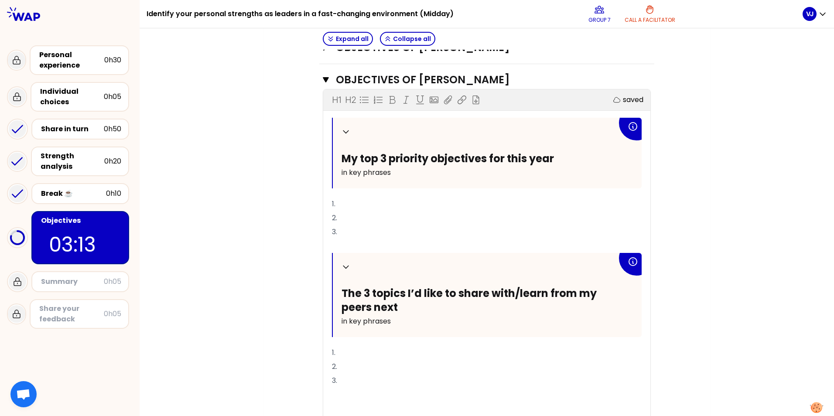
scroll to position [356, 0]
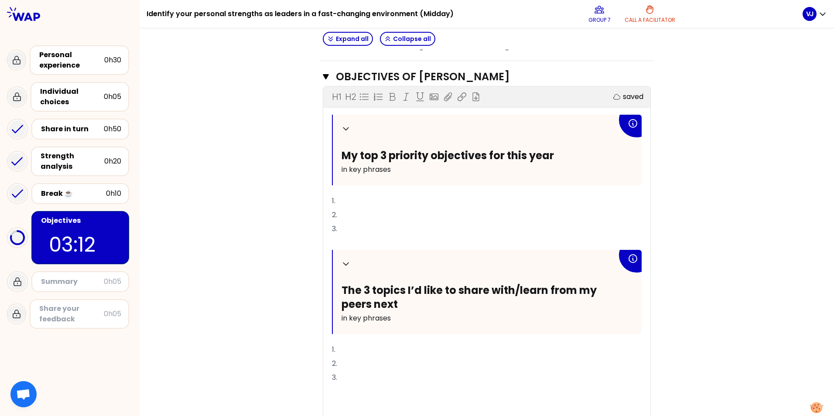
click at [364, 199] on p "1." at bounding box center [487, 201] width 310 height 14
click at [388, 203] on p "1." at bounding box center [487, 201] width 310 height 14
click at [337, 199] on p "1." at bounding box center [487, 201] width 310 height 14
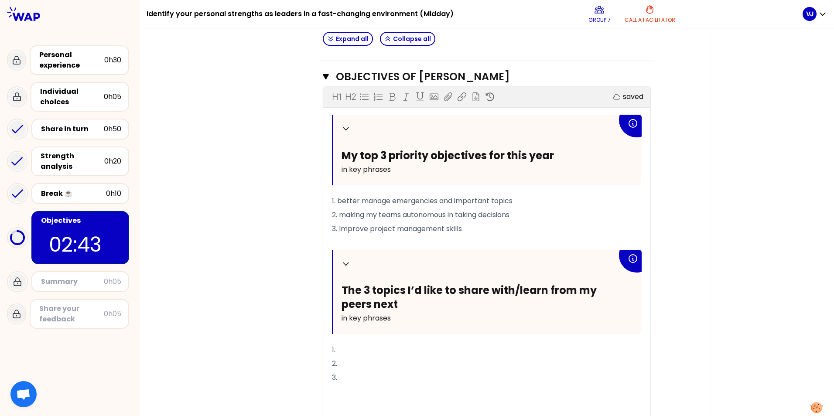
click at [382, 349] on p "1." at bounding box center [487, 350] width 310 height 14
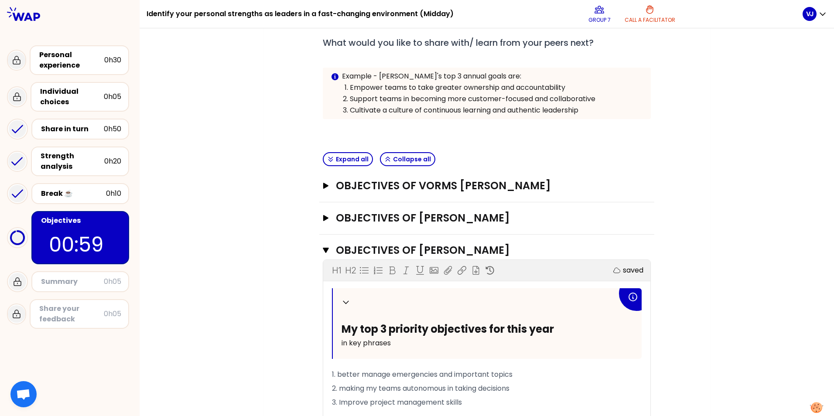
scroll to position [179, 0]
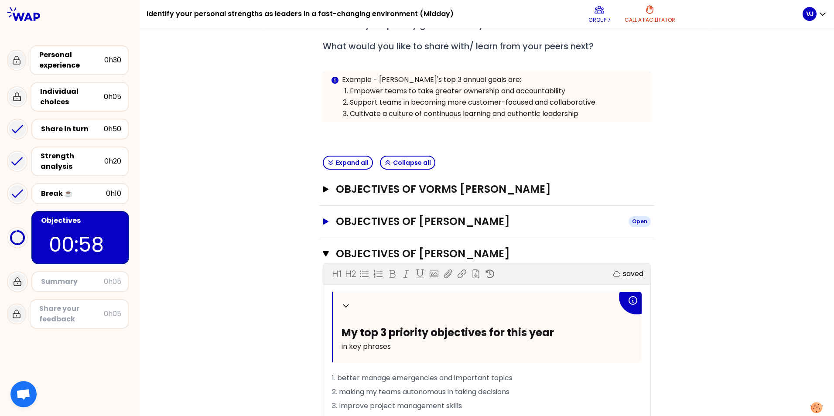
click at [325, 222] on icon "button" at bounding box center [325, 221] width 5 height 6
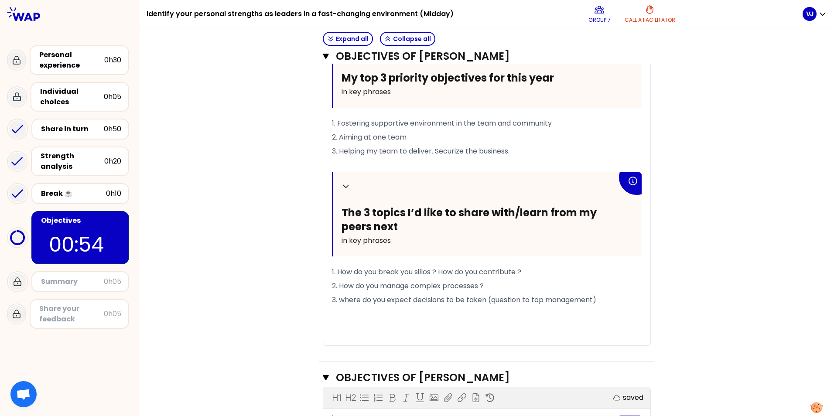
scroll to position [307, 0]
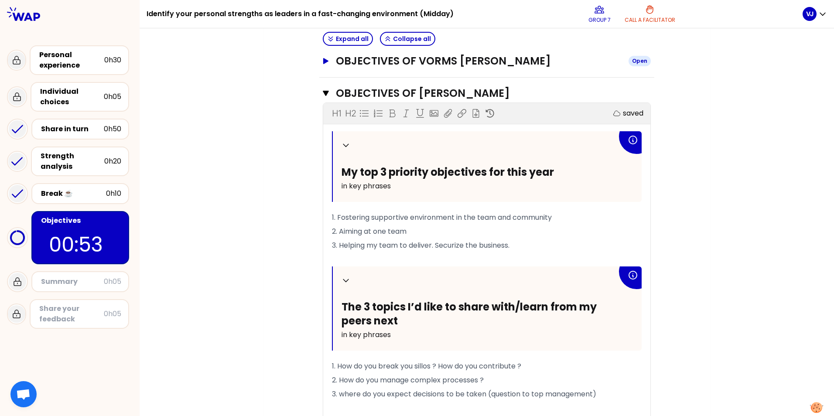
click at [324, 64] on icon "button" at bounding box center [325, 61] width 7 height 6
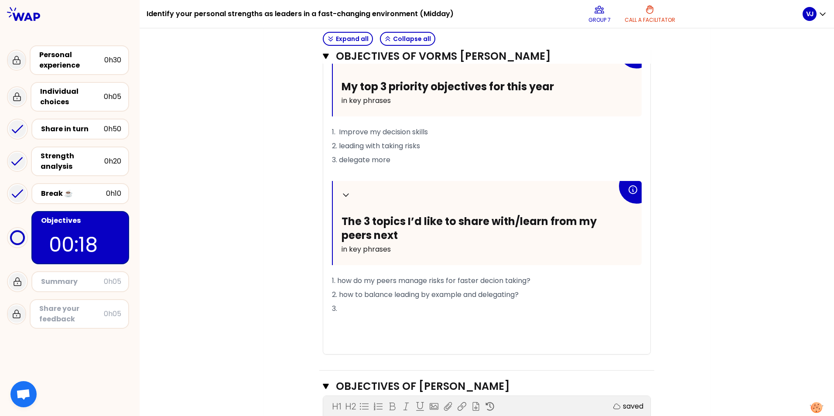
scroll to position [351, 0]
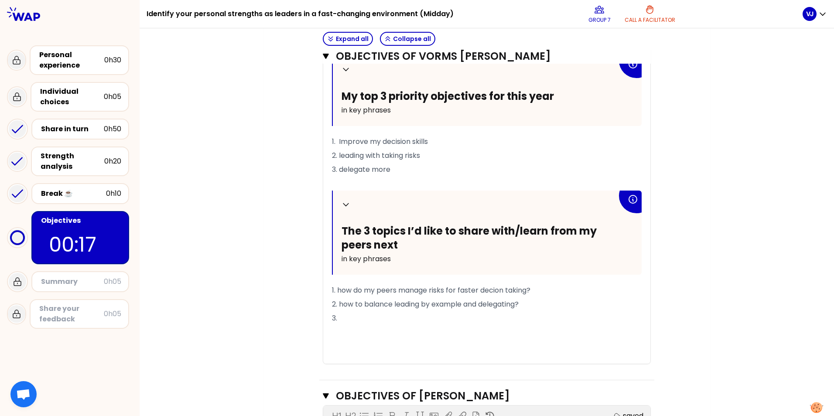
click at [357, 316] on p "3." at bounding box center [487, 318] width 310 height 14
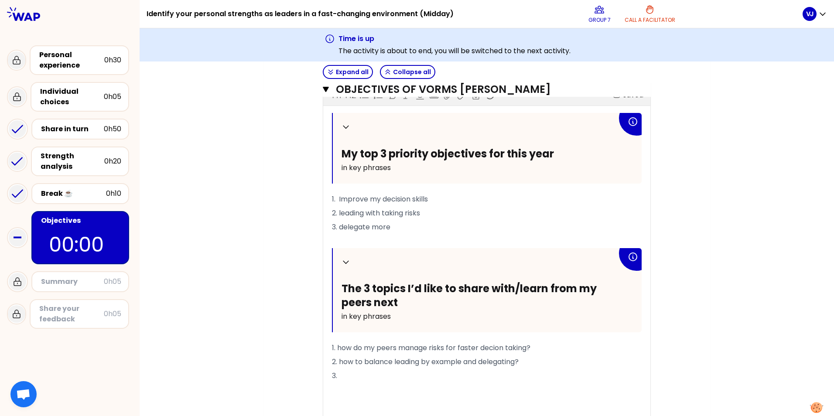
scroll to position [0, 0]
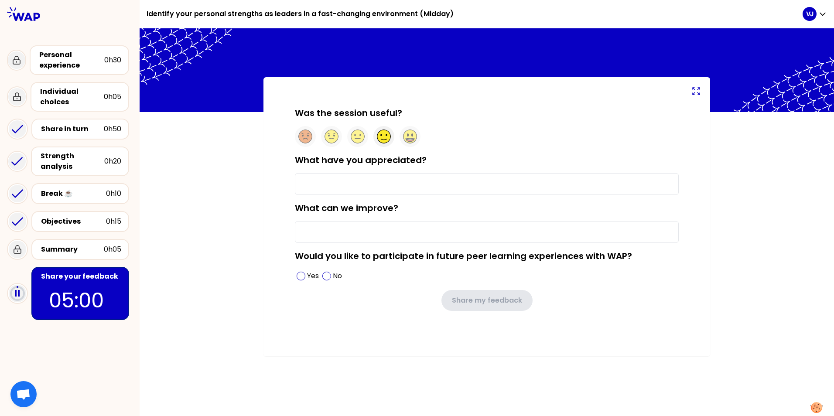
click at [384, 139] on circle at bounding box center [384, 137] width 14 height 14
click at [401, 189] on input "What have you appreciated?" at bounding box center [487, 184] width 384 height 22
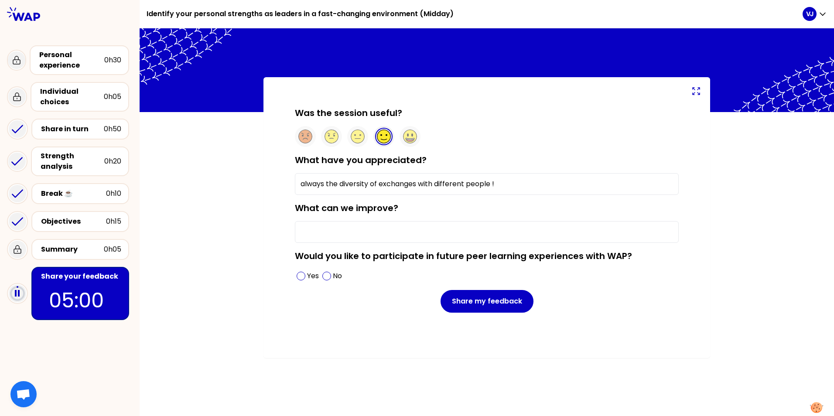
type input "always the diversity of exchanges with different people !"
click at [395, 228] on input "What can we improve?" at bounding box center [487, 232] width 384 height 22
type input "t"
type input "timing a little bit tight ;)"
click at [309, 277] on p "Yes" at bounding box center [313, 276] width 12 height 10
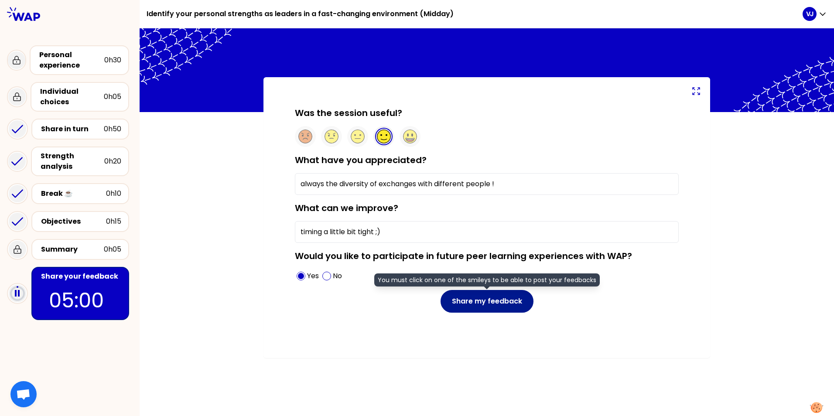
click at [514, 303] on button "Share my feedback" at bounding box center [486, 301] width 93 height 23
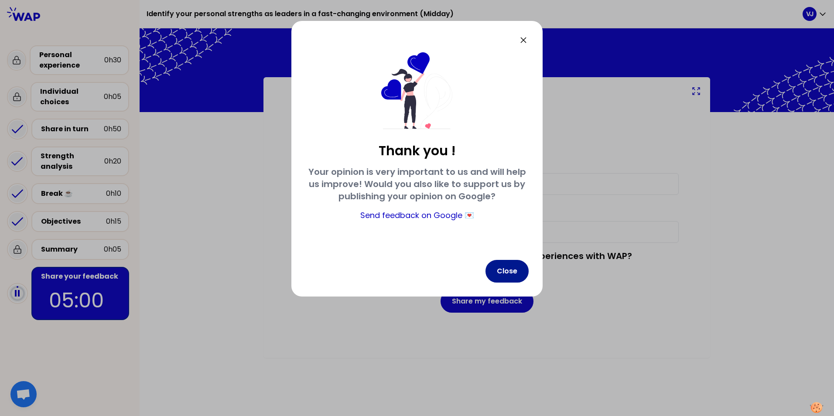
click at [506, 269] on button "Close" at bounding box center [506, 271] width 43 height 23
